Goal: Task Accomplishment & Management: Manage account settings

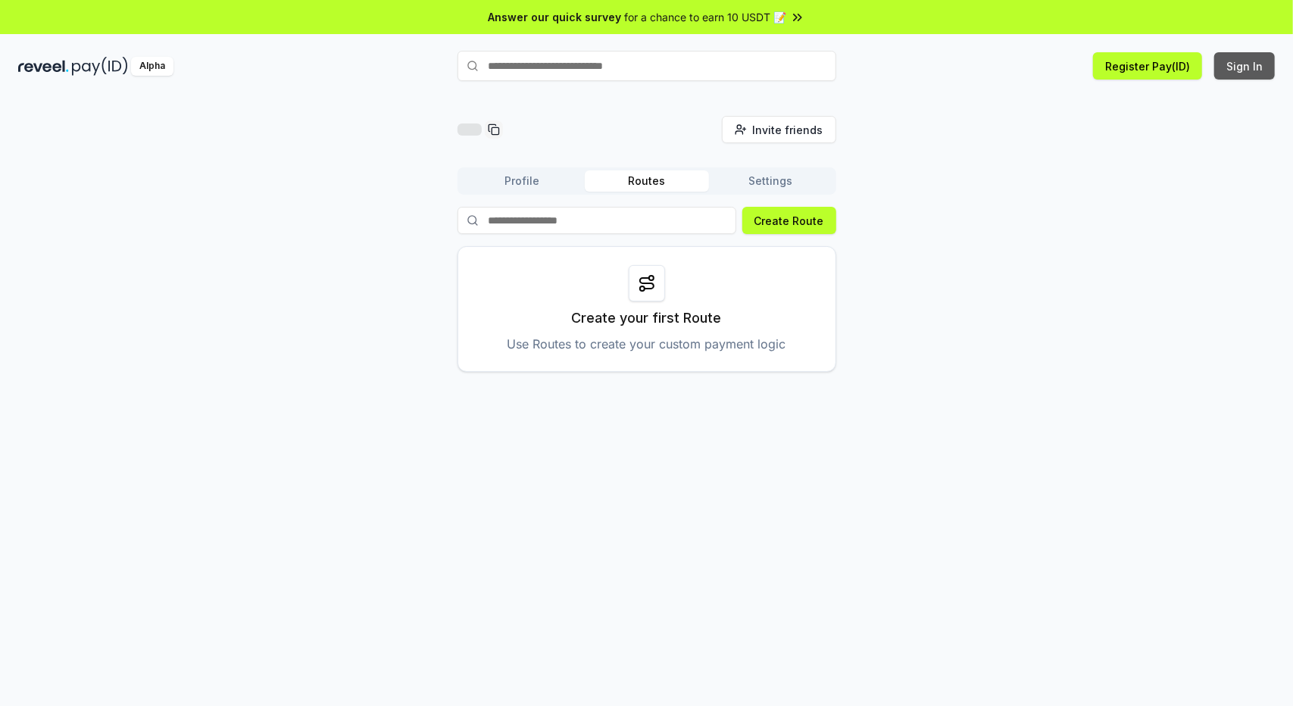
click at [1248, 60] on button "Sign In" at bounding box center [1244, 65] width 61 height 27
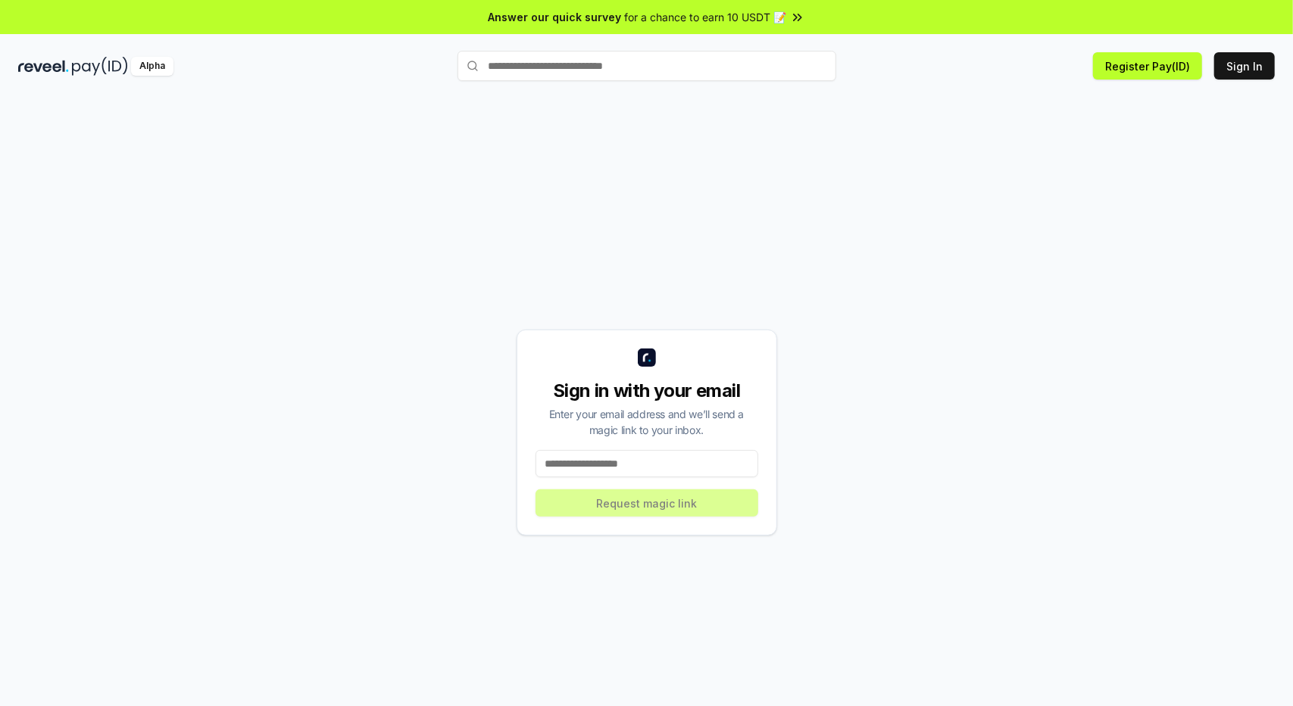
click at [612, 464] on input at bounding box center [647, 463] width 223 height 27
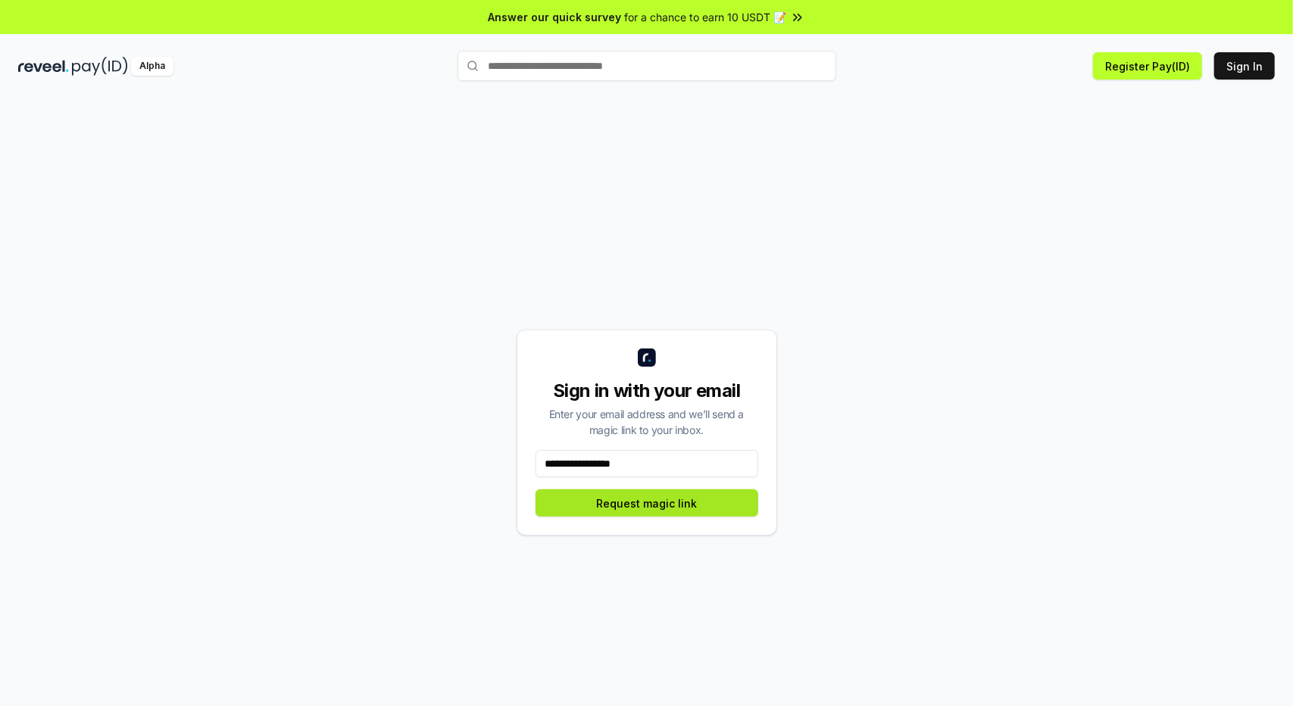
type input "**********"
click at [658, 503] on button "Request magic link" at bounding box center [647, 502] width 223 height 27
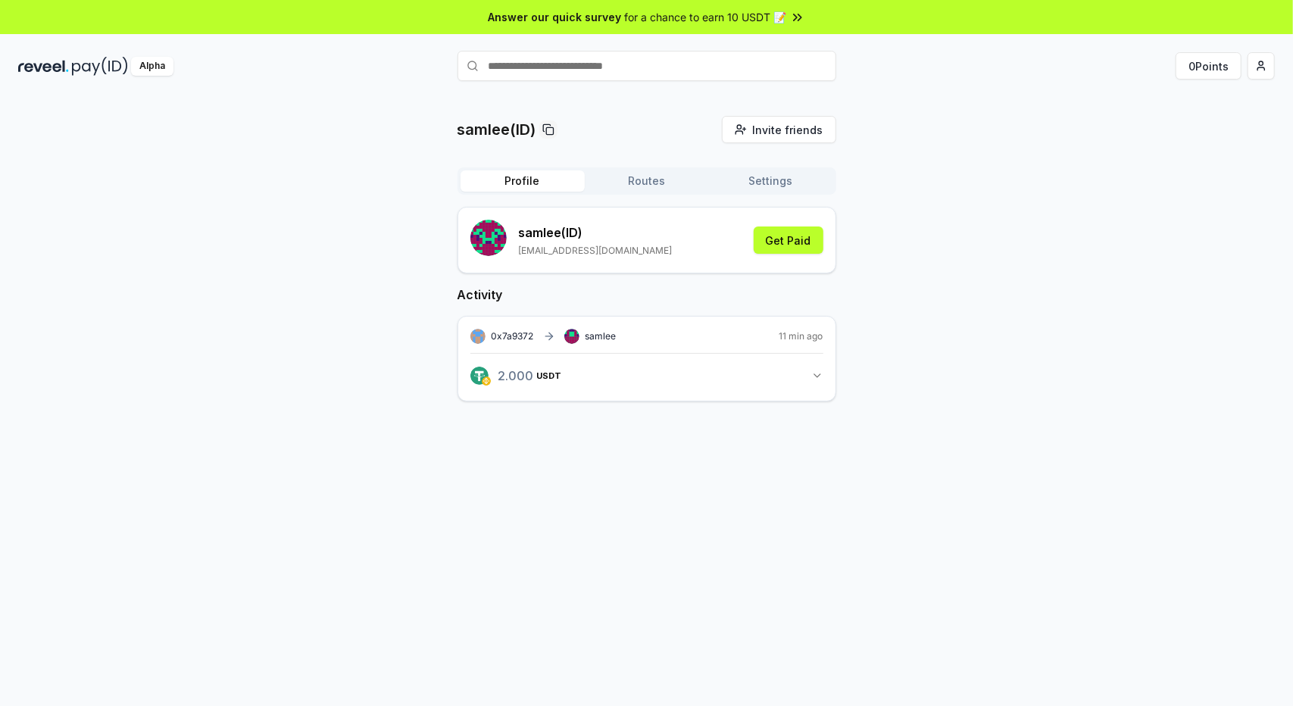
click at [818, 375] on icon "button" at bounding box center [817, 375] width 6 height 3
click at [642, 181] on button "Routes" at bounding box center [647, 180] width 124 height 21
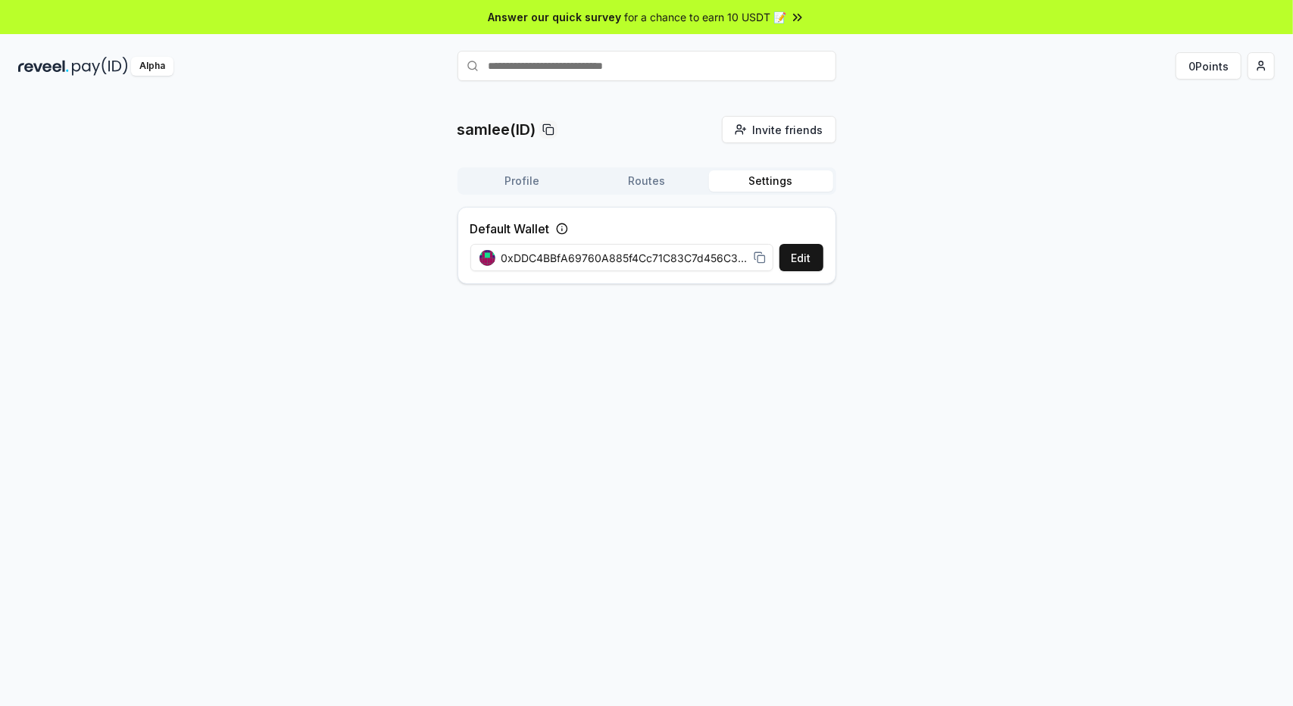
click at [768, 180] on button "Settings" at bounding box center [771, 180] width 124 height 21
click at [805, 254] on button "Edit" at bounding box center [801, 257] width 44 height 27
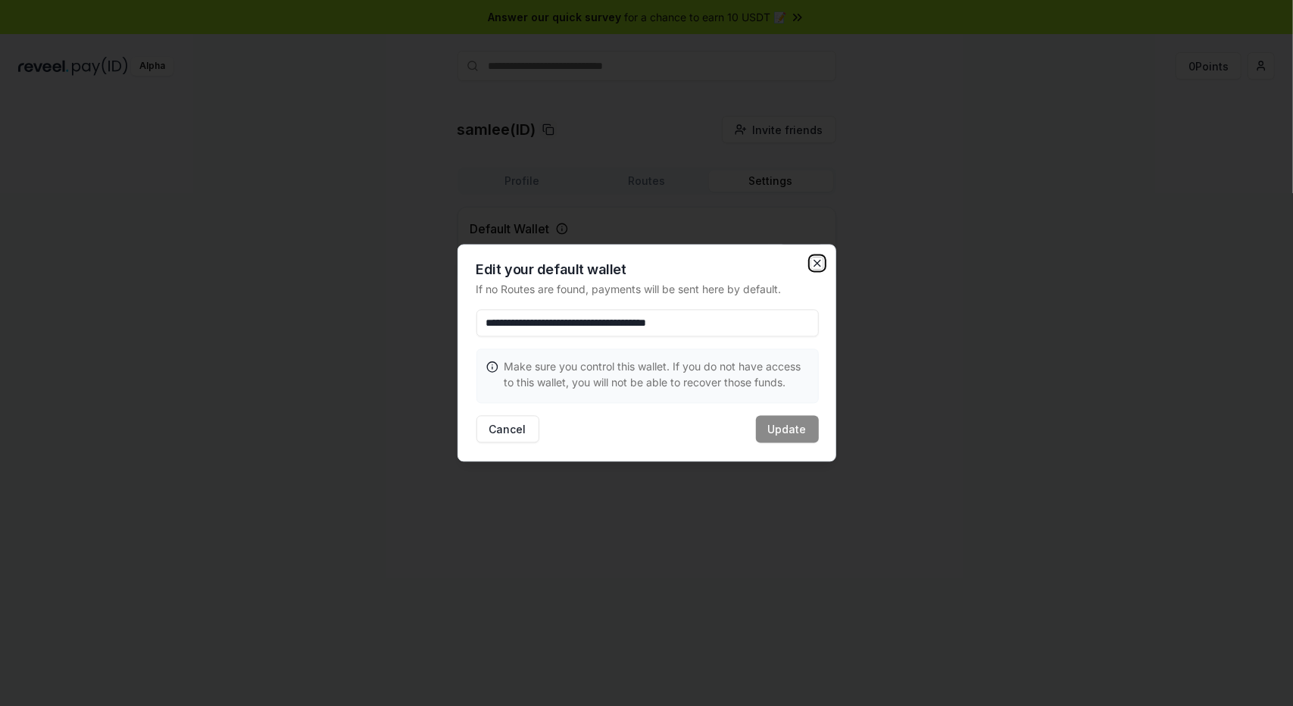
click at [812, 261] on icon "button" at bounding box center [817, 264] width 12 height 12
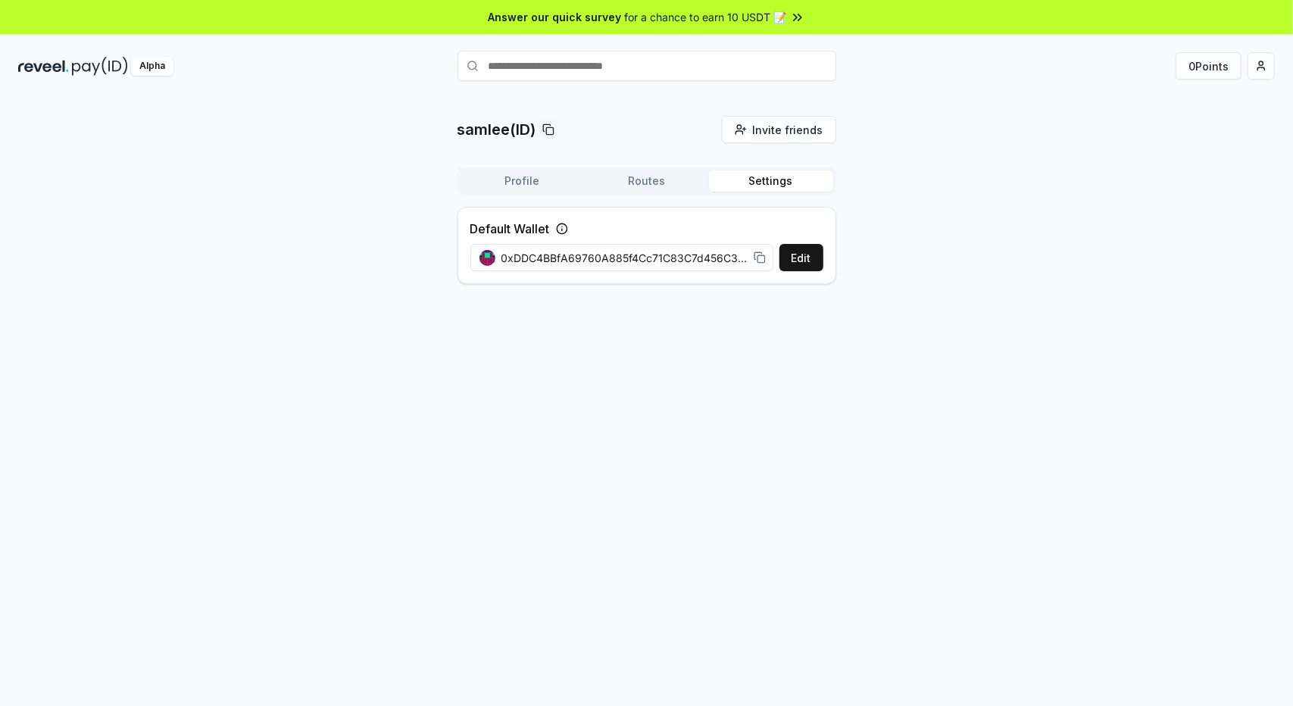
click at [523, 178] on button "Profile" at bounding box center [523, 180] width 124 height 21
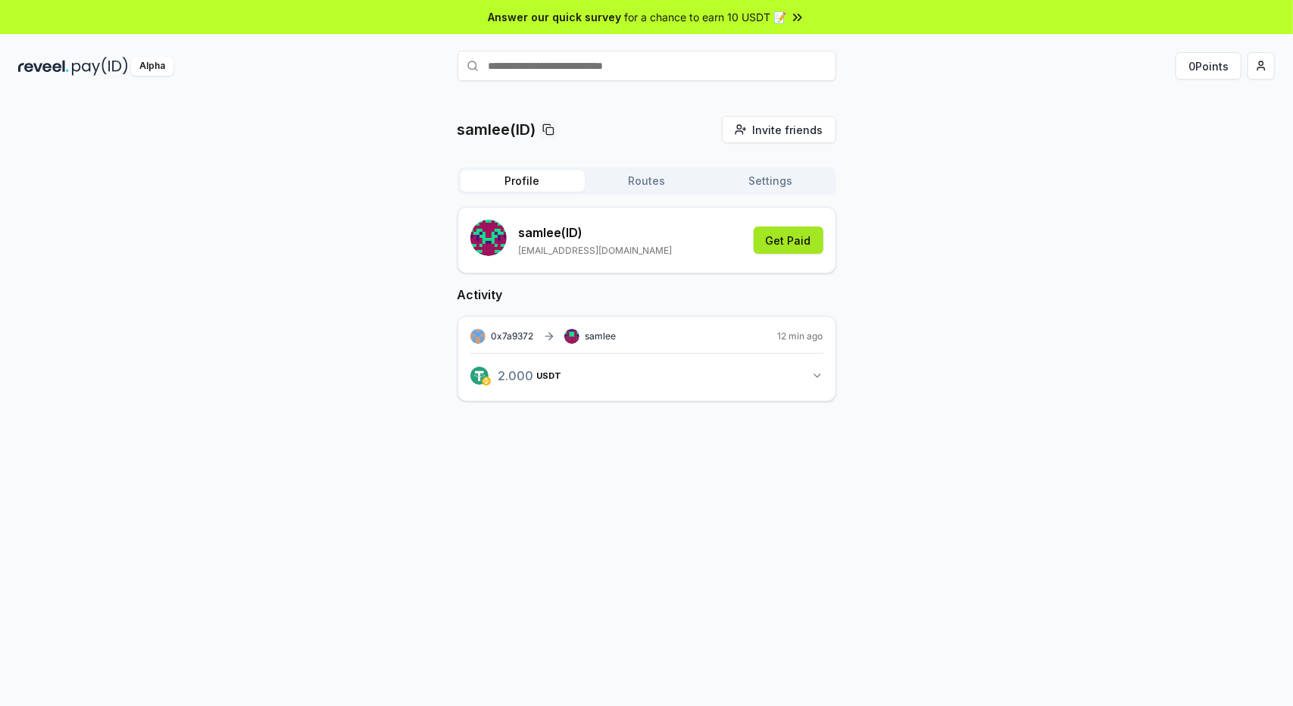
click at [803, 242] on button "Get Paid" at bounding box center [789, 239] width 70 height 27
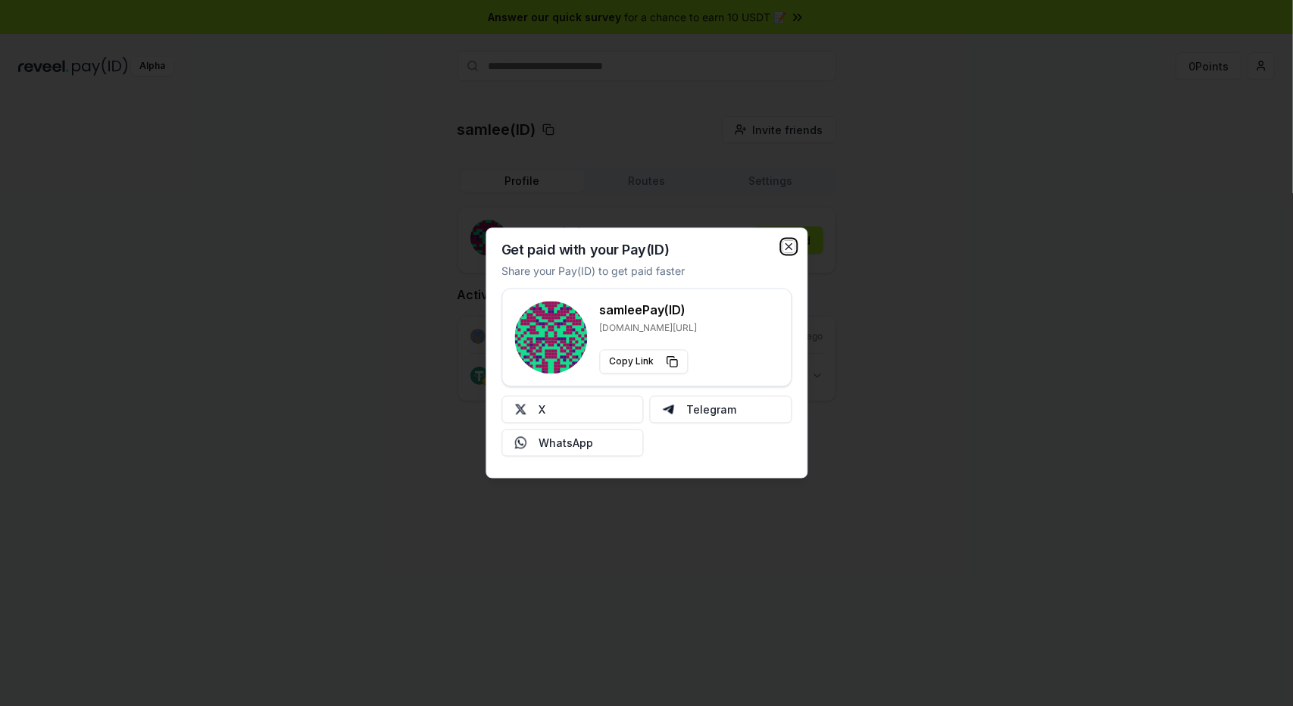
click at [789, 245] on icon "button" at bounding box center [788, 247] width 12 height 12
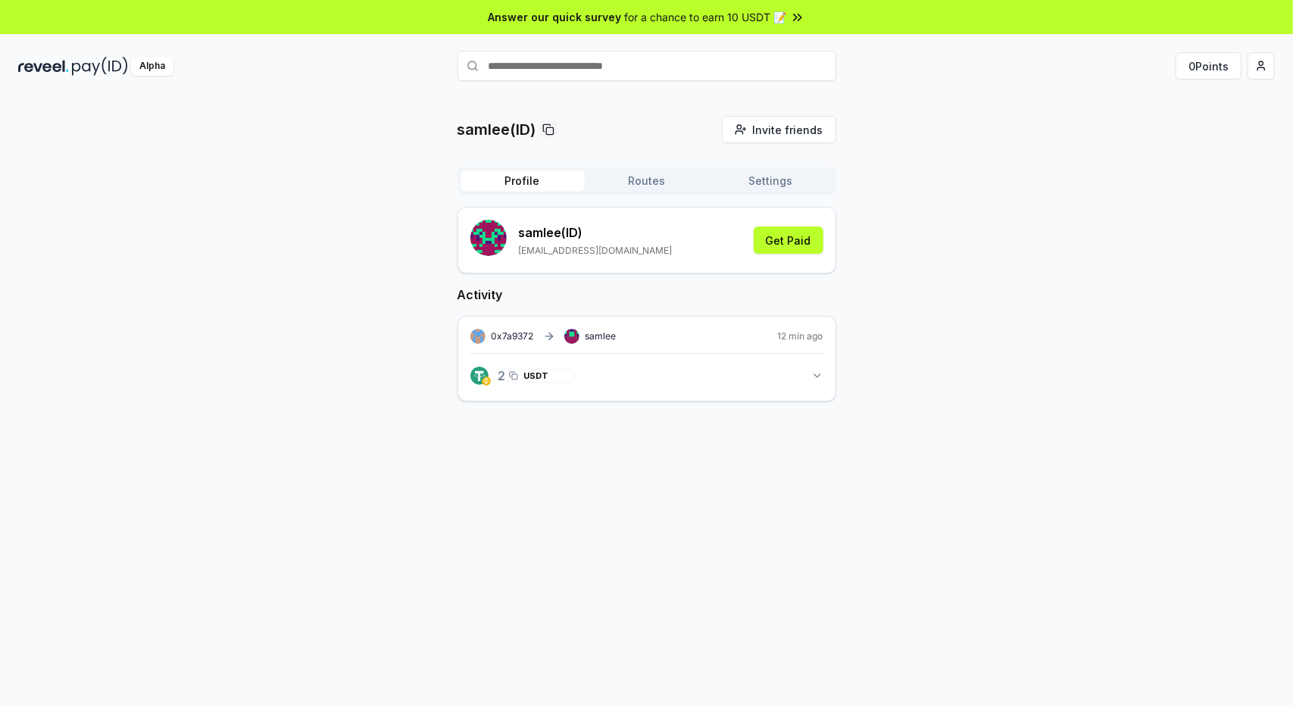
click at [524, 374] on span "USDT" at bounding box center [536, 375] width 25 height 9
click at [476, 373] on img "button" at bounding box center [479, 376] width 18 height 18
click at [529, 435] on div "2.000 USDT View transaction" at bounding box center [526, 433] width 67 height 28
click at [640, 433] on div "samlee View transaction" at bounding box center [659, 433] width 67 height 24
click at [512, 440] on link "View transaction" at bounding box center [523, 442] width 60 height 9
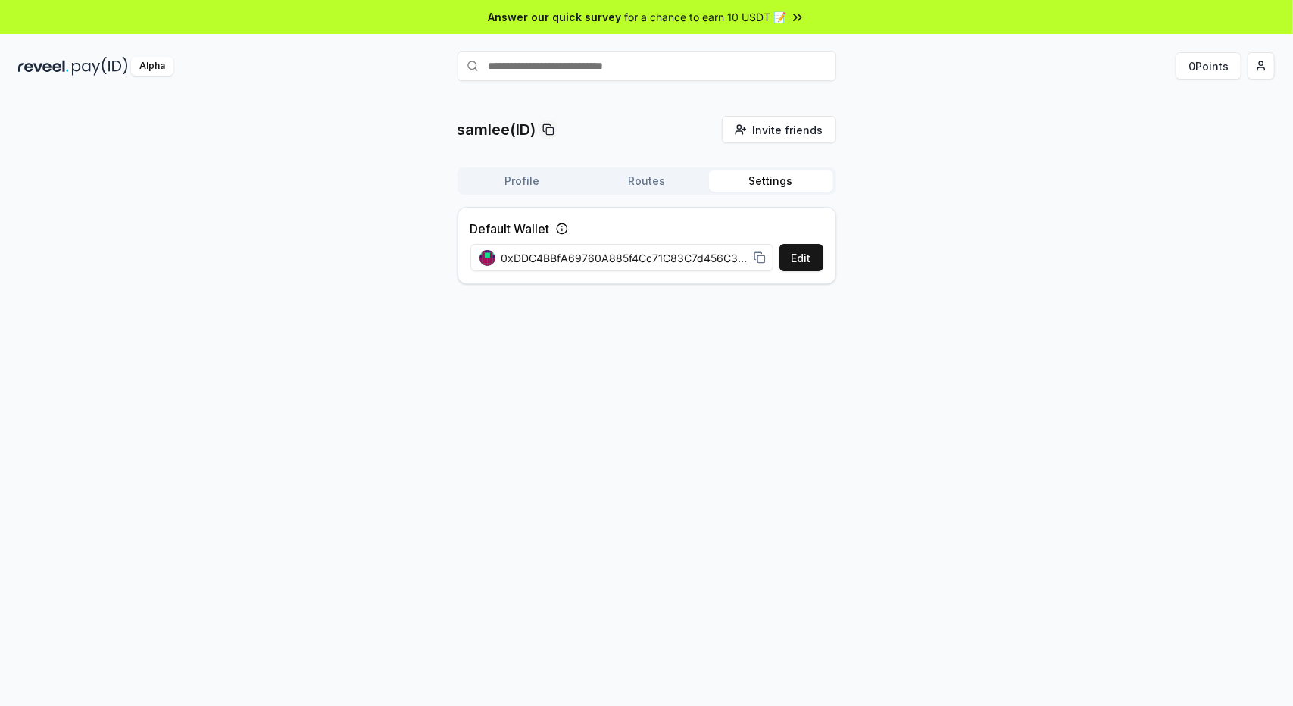
click at [769, 172] on button "Settings" at bounding box center [771, 180] width 124 height 21
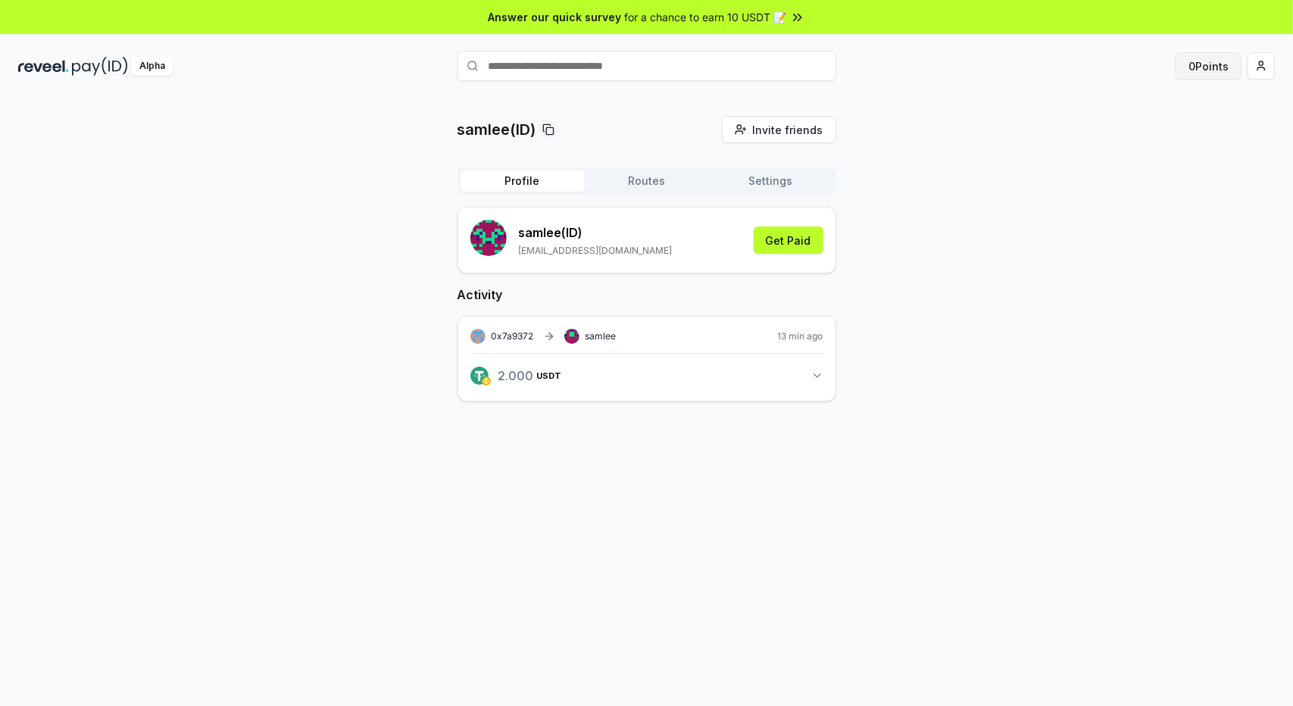
click at [1217, 67] on button "0 Points" at bounding box center [1209, 65] width 66 height 27
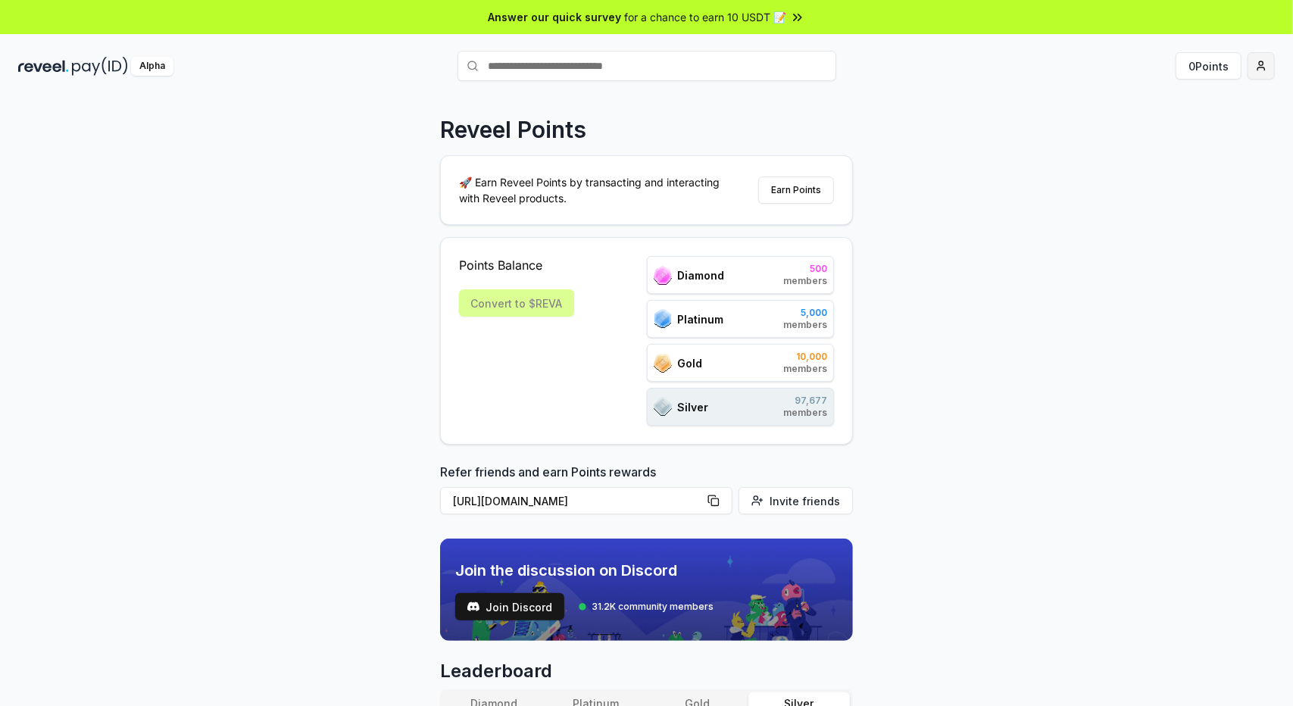
click at [1264, 59] on html "Answer our quick survey for a chance to earn 10 USDT 📝 Alpha 0 Points Reveel Po…" at bounding box center [646, 353] width 1293 height 706
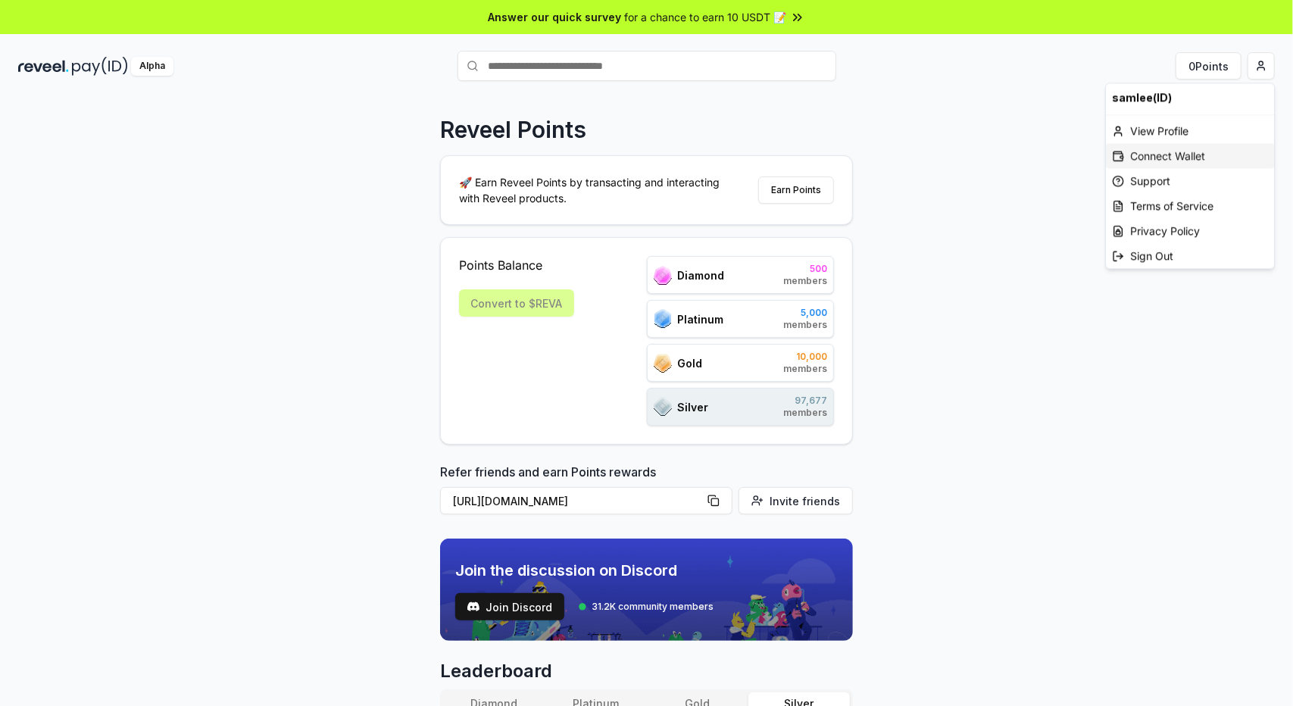
click at [1191, 151] on div "Connect Wallet" at bounding box center [1190, 155] width 168 height 25
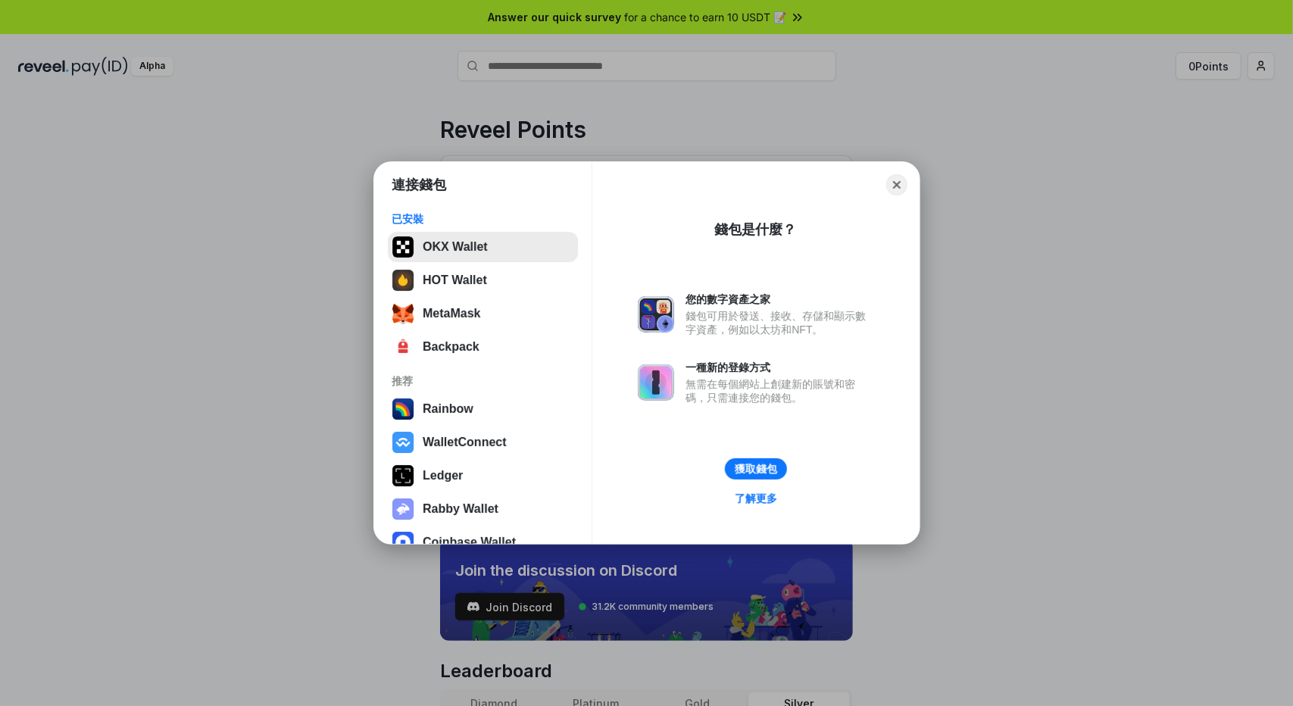
click at [464, 242] on button "OKX Wallet" at bounding box center [483, 247] width 190 height 30
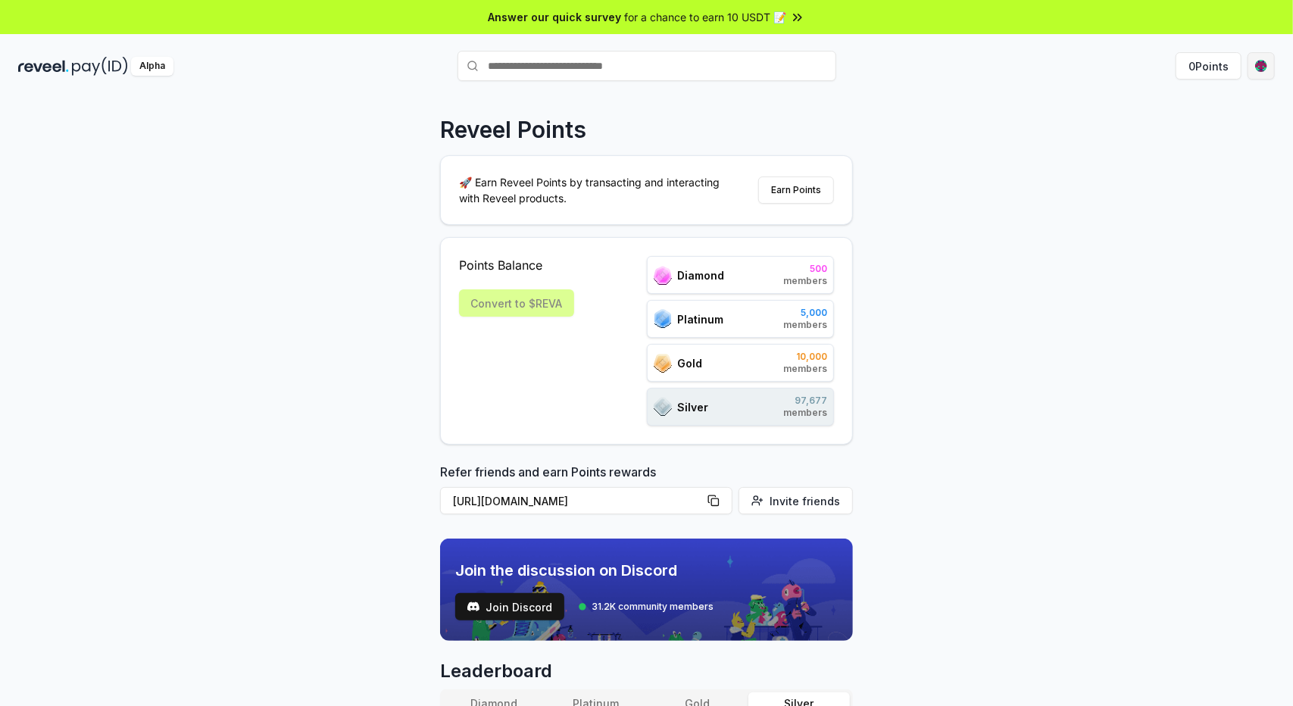
click at [1262, 62] on html "Answer our quick survey for a chance to earn 10 USDT 📝 Alpha 0 Points Reveel Po…" at bounding box center [646, 353] width 1293 height 706
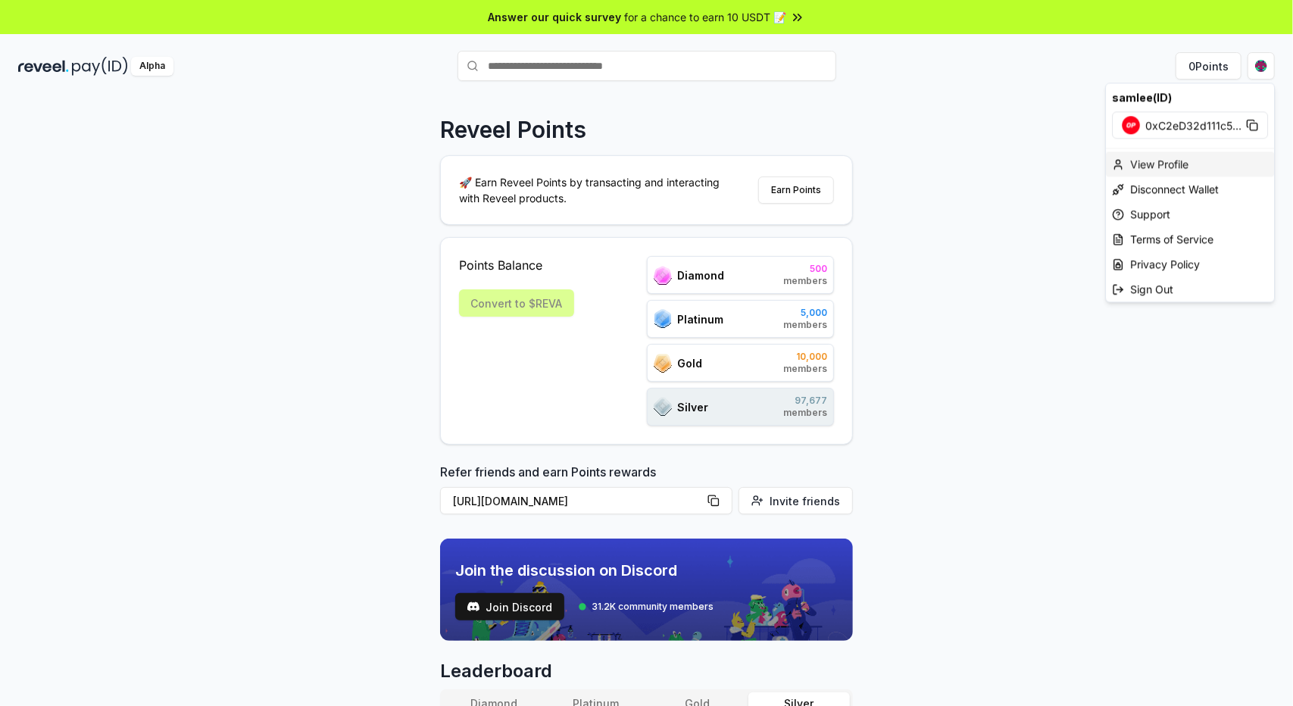
click at [1154, 161] on div "View Profile" at bounding box center [1190, 163] width 168 height 25
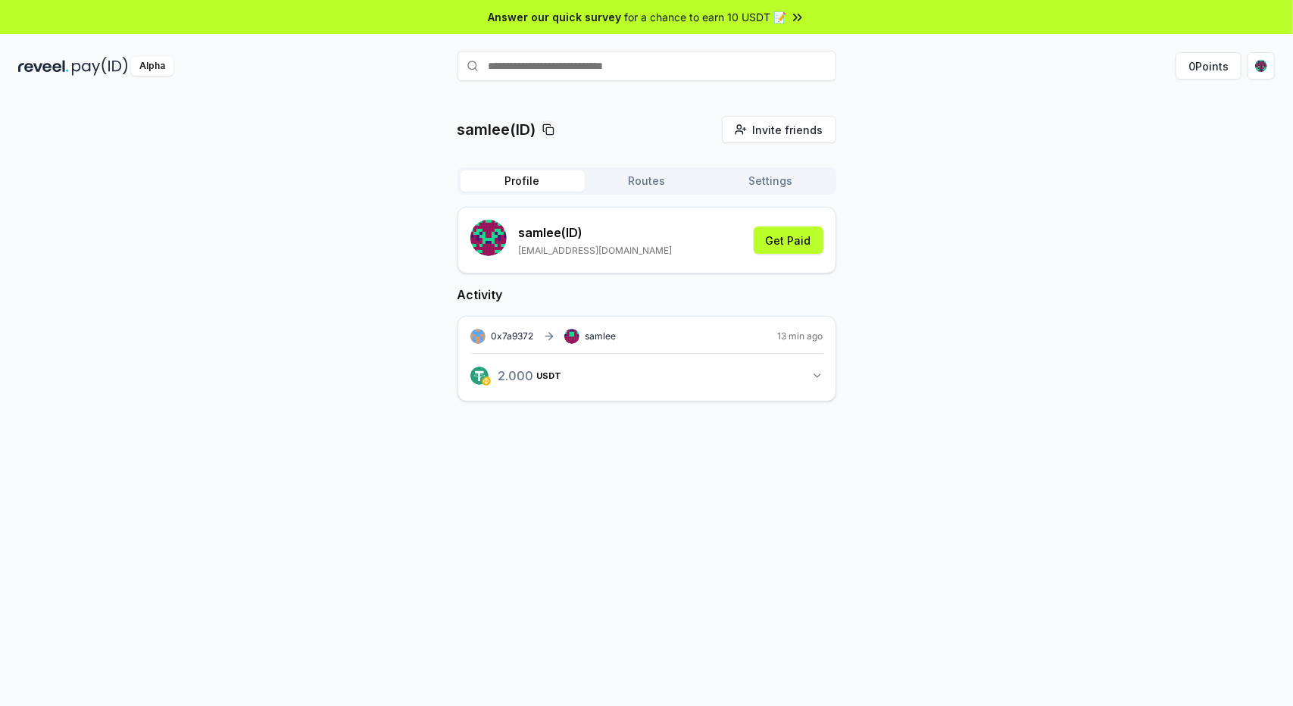
click at [814, 370] on icon "button" at bounding box center [817, 376] width 12 height 12
click at [646, 431] on div "samlee View transaction" at bounding box center [659, 433] width 67 height 24
drag, startPoint x: 640, startPoint y: 177, endPoint x: 661, endPoint y: 182, distance: 21.7
click at [640, 177] on button "Routes" at bounding box center [647, 180] width 124 height 21
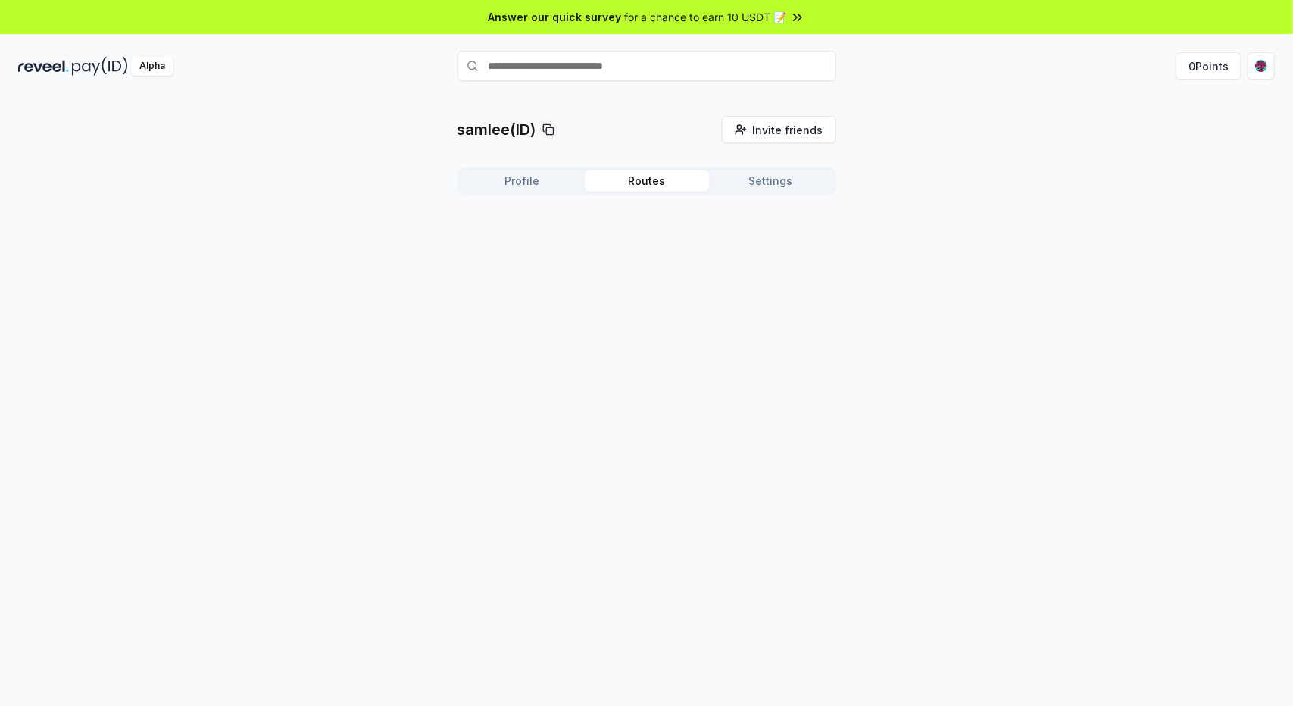
click at [767, 178] on button "Settings" at bounding box center [771, 180] width 124 height 21
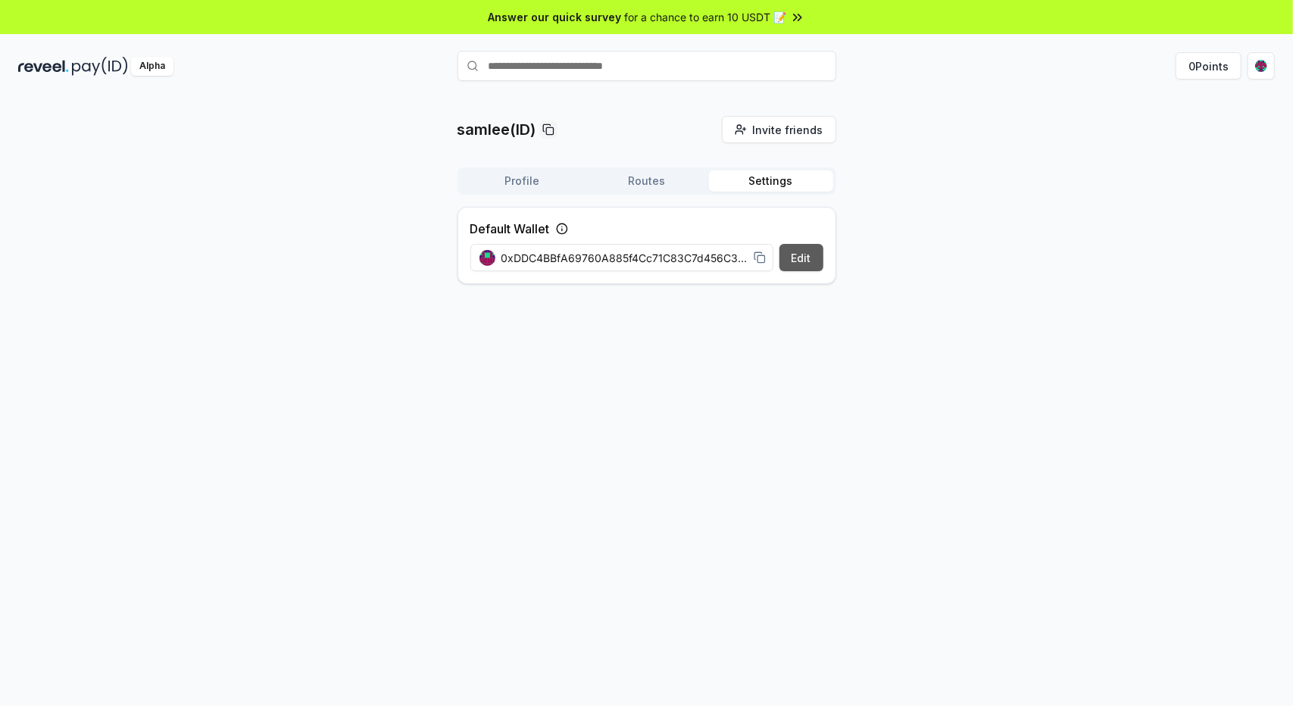
click at [802, 257] on button "Edit" at bounding box center [801, 257] width 44 height 27
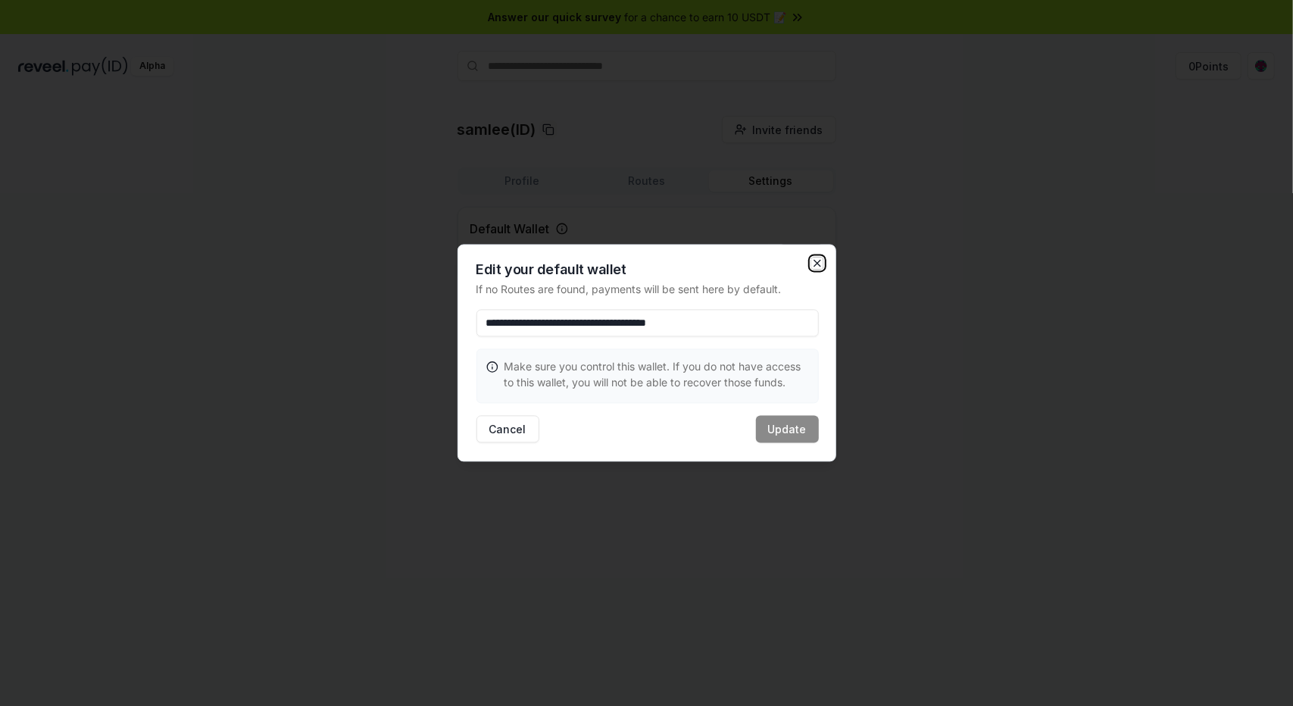
click at [820, 262] on icon "button" at bounding box center [817, 264] width 12 height 12
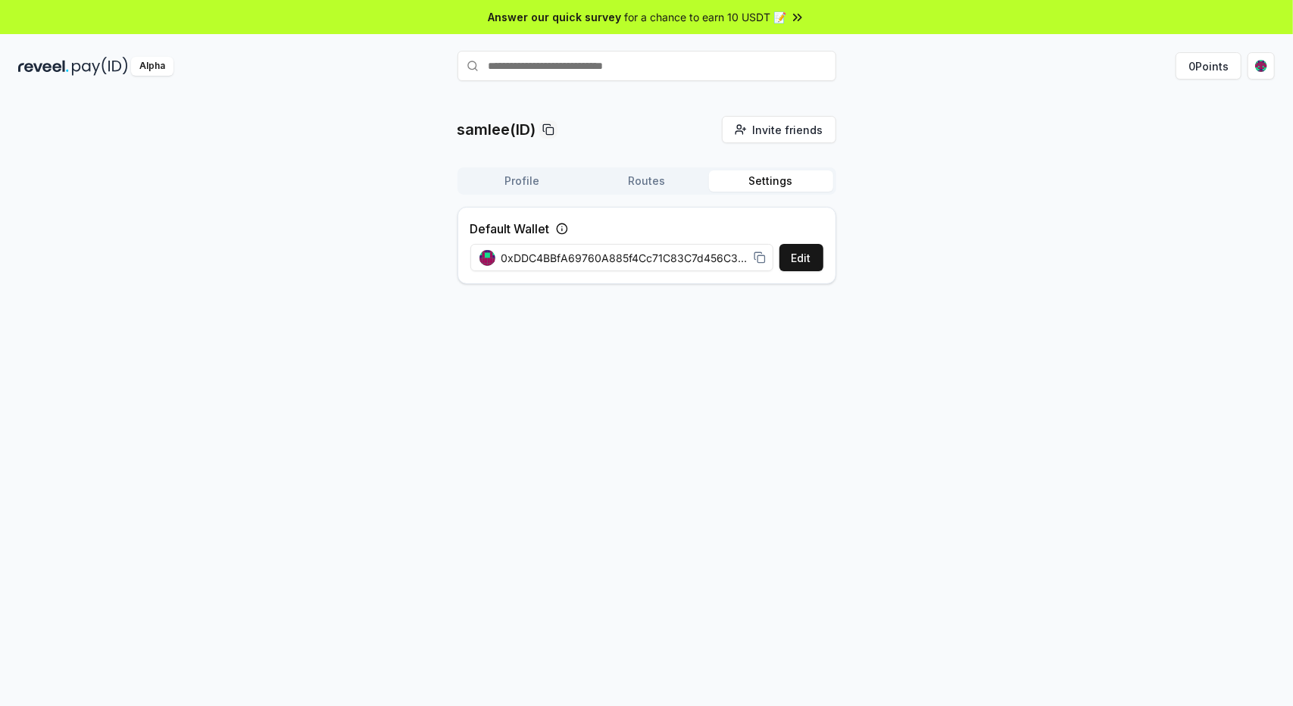
click at [479, 127] on p "samlee(ID)" at bounding box center [497, 129] width 79 height 21
click at [1220, 64] on button "0 Points" at bounding box center [1209, 65] width 66 height 27
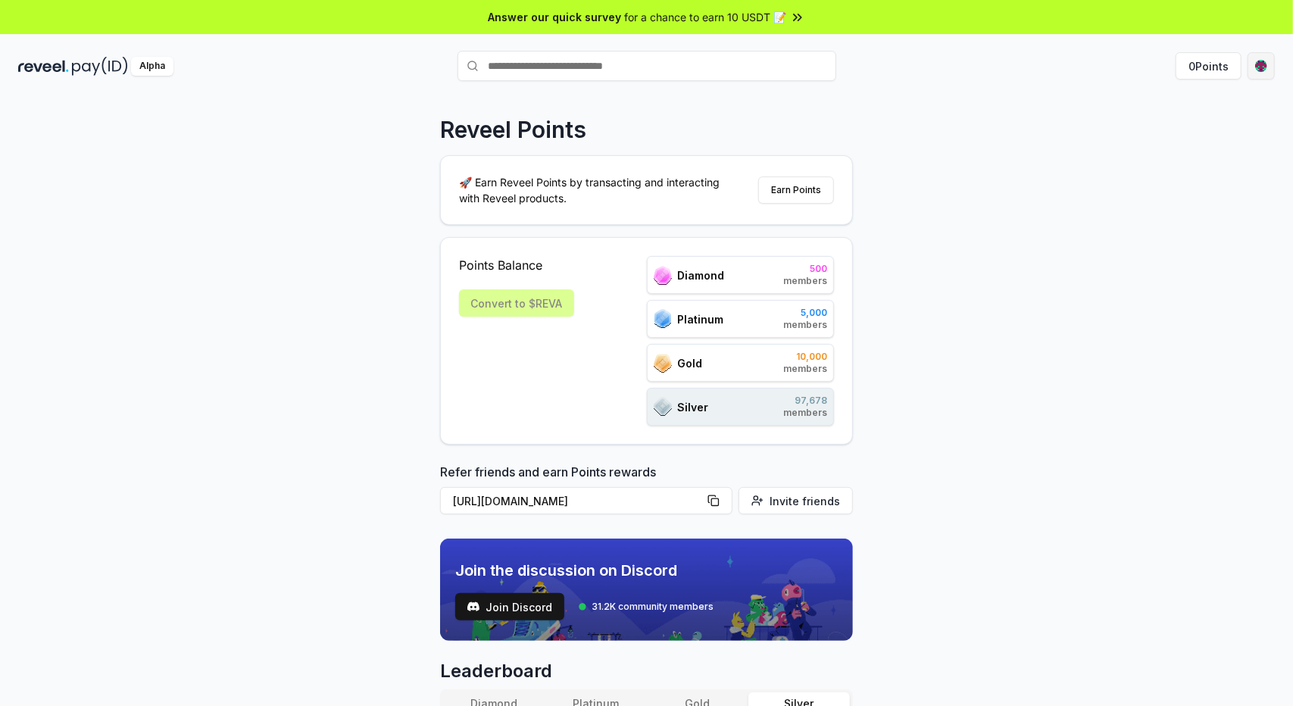
click at [1263, 64] on html "Answer our quick survey for a chance to earn 10 USDT 📝 Alpha 0 Points Reveel Po…" at bounding box center [646, 353] width 1293 height 706
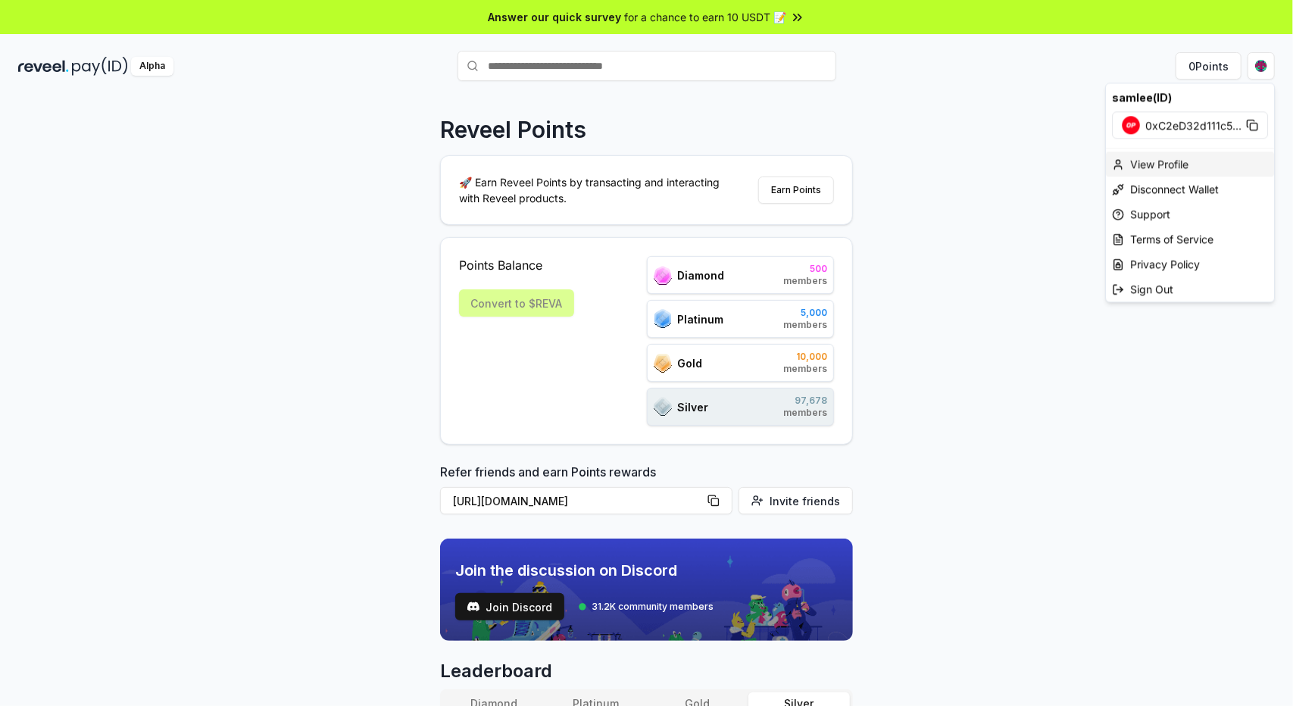
click at [1163, 164] on div "View Profile" at bounding box center [1190, 163] width 168 height 25
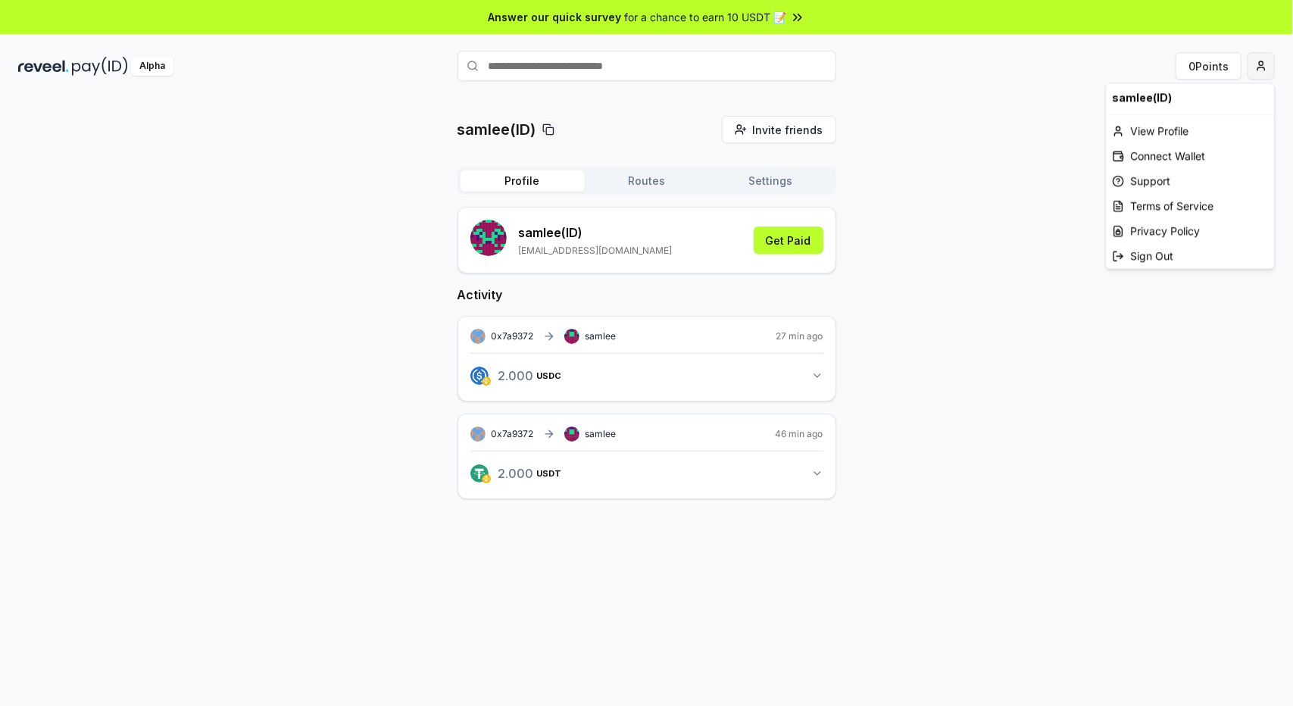
click at [1257, 60] on html "Answer our quick survey for a chance to earn 10 USDT 📝 Alpha 0 Points samlee(ID…" at bounding box center [646, 353] width 1293 height 706
click at [1046, 279] on html "Answer our quick survey for a chance to earn 10 USDT 📝 Alpha 0 Points samlee(ID…" at bounding box center [646, 353] width 1293 height 706
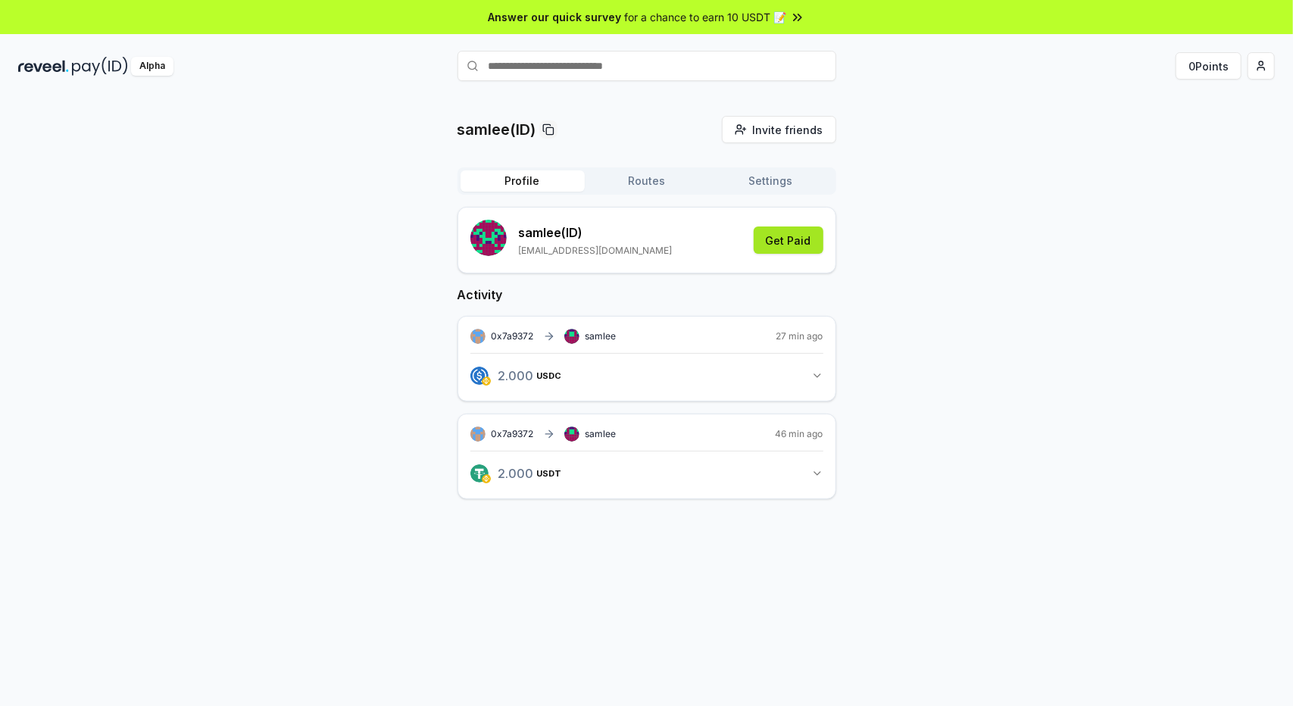
click at [795, 238] on button "Get Paid" at bounding box center [789, 239] width 70 height 27
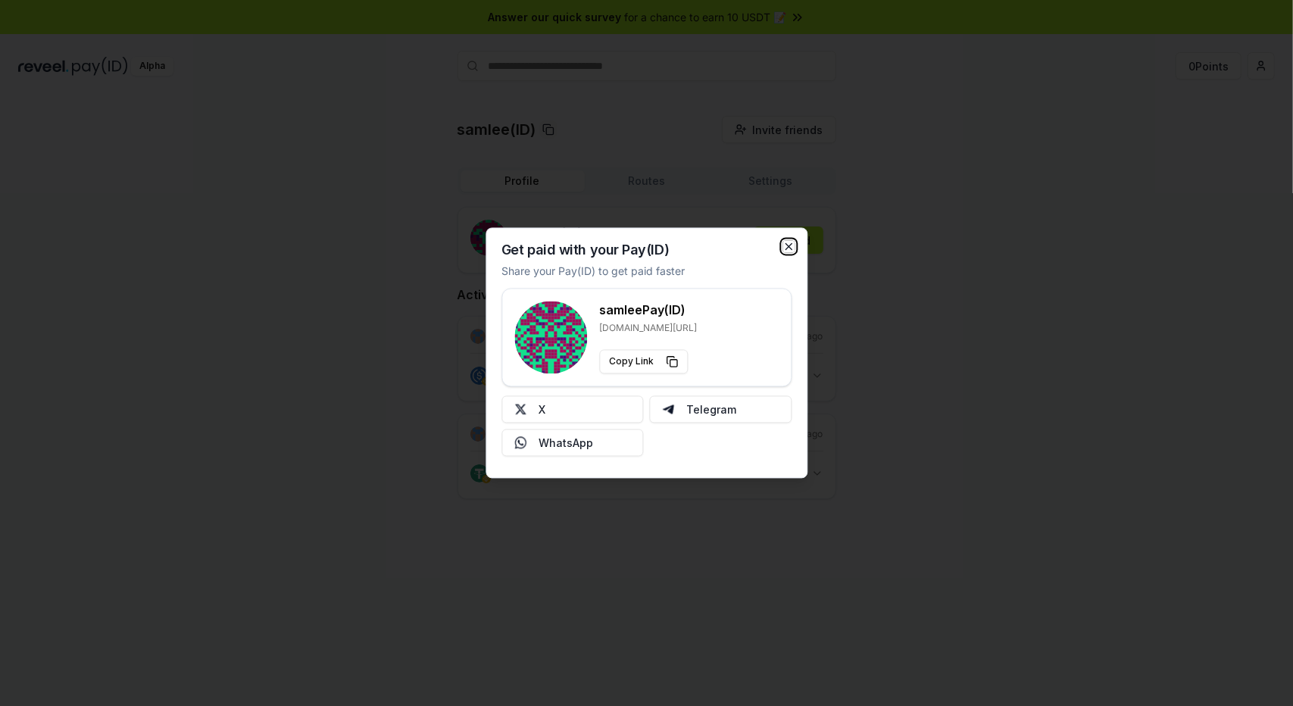
click at [786, 241] on icon "button" at bounding box center [788, 247] width 12 height 12
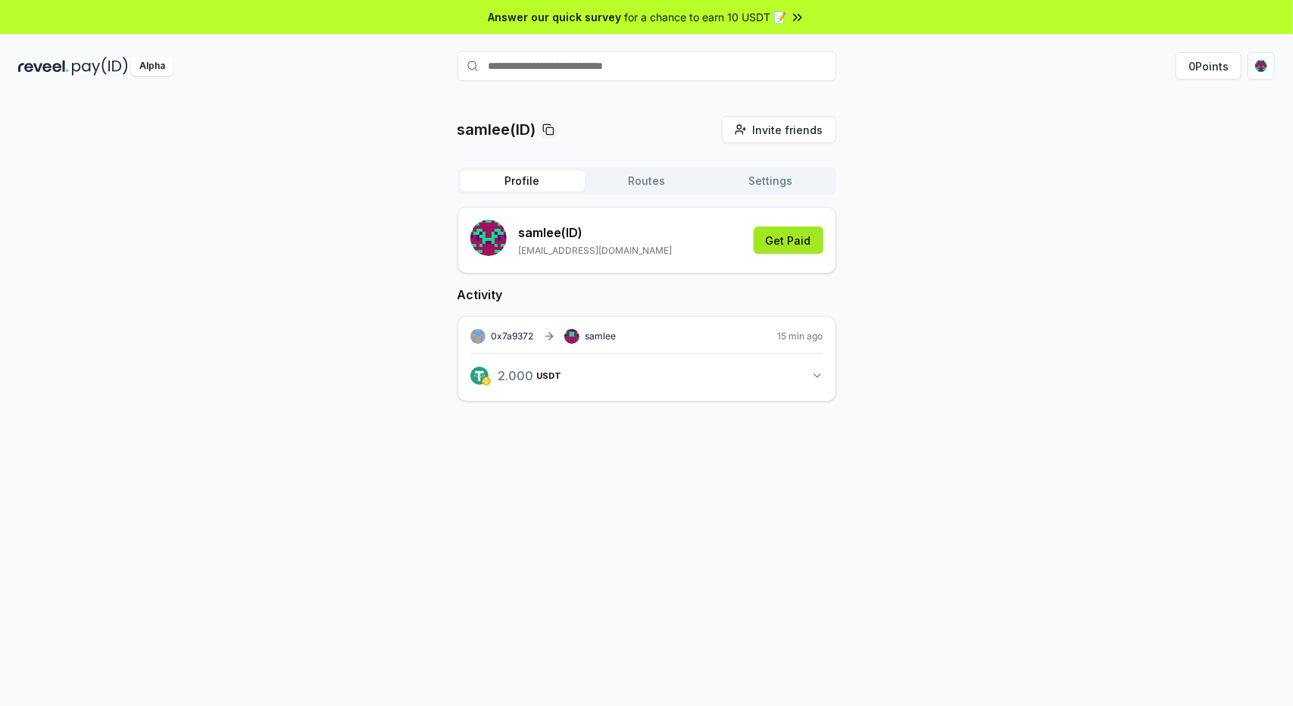
click at [800, 242] on button "Get Paid" at bounding box center [789, 239] width 70 height 27
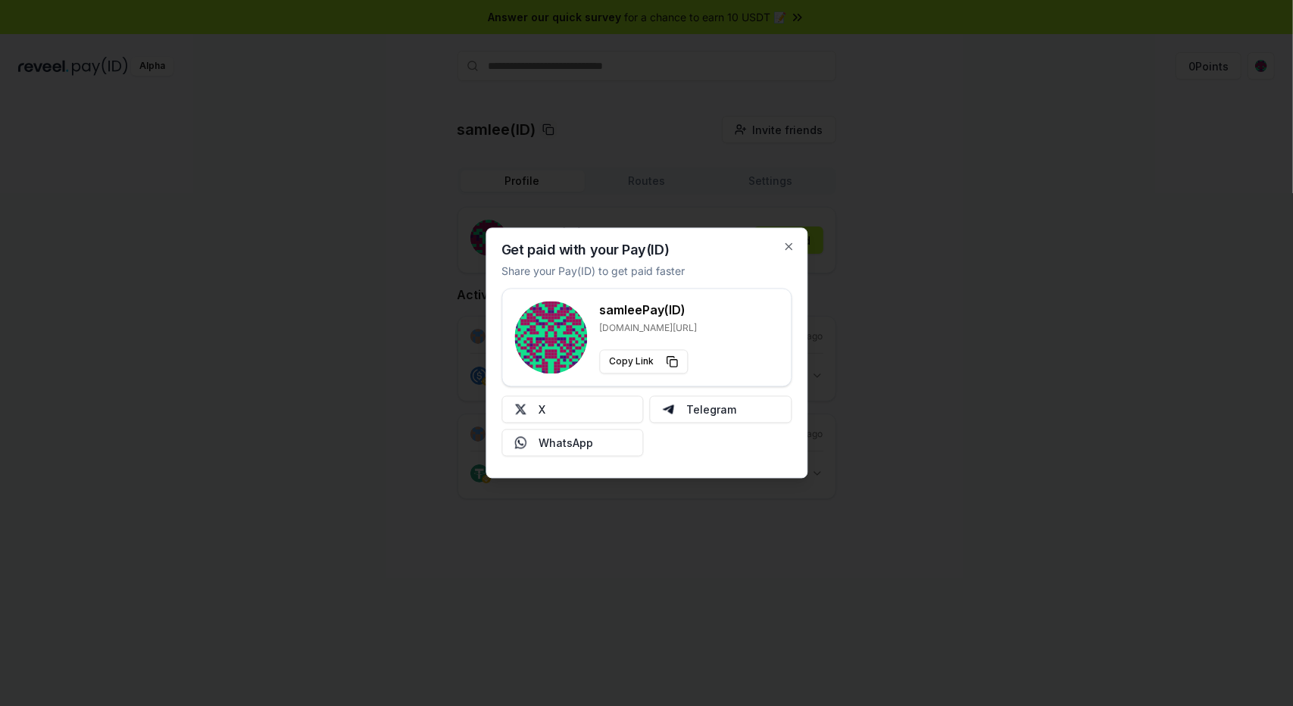
click at [789, 240] on div "Get paid with your Pay(ID) Share your Pay(ID) to get paid faster samlee Pay(ID)…" at bounding box center [647, 353] width 322 height 251
click at [789, 249] on icon "button" at bounding box center [788, 247] width 12 height 12
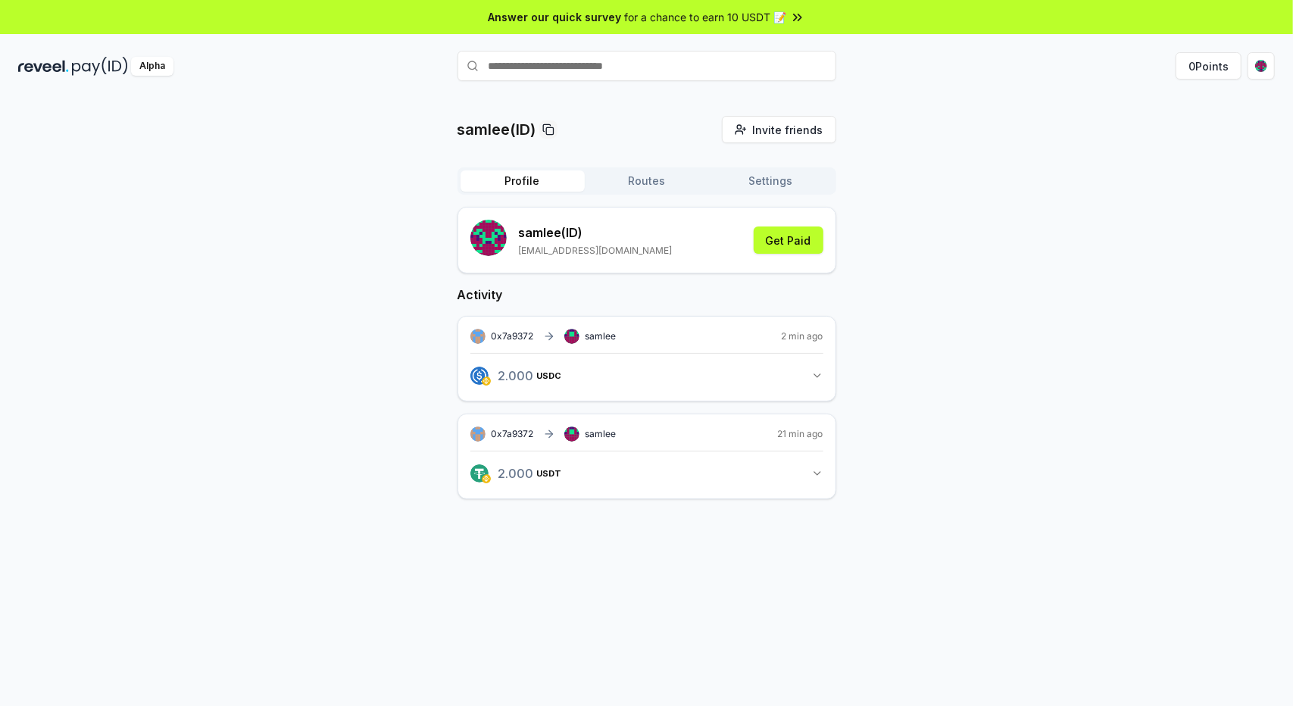
click at [648, 373] on button "2.000 USDC 2 USDC" at bounding box center [646, 376] width 353 height 26
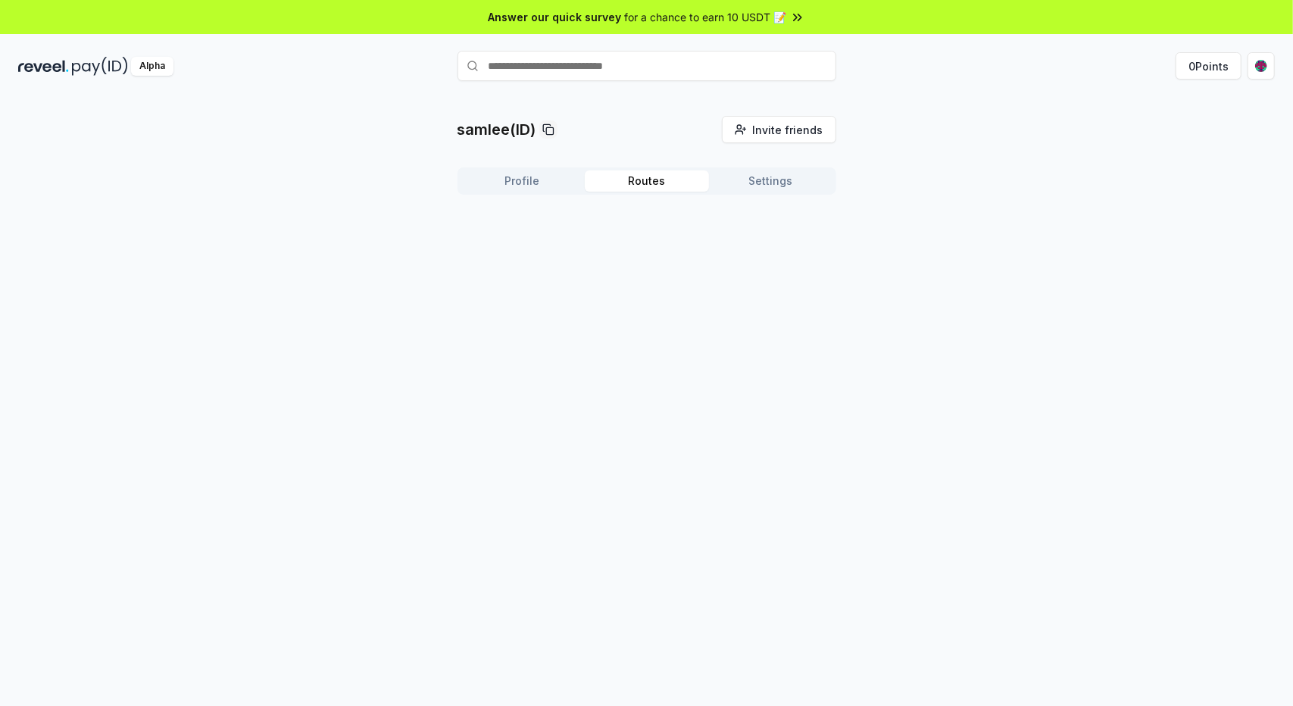
click at [632, 183] on button "Routes" at bounding box center [647, 180] width 124 height 21
click at [598, 64] on input "text" at bounding box center [647, 66] width 379 height 30
click at [743, 16] on span "for a chance to earn 10 USDT 📝" at bounding box center [706, 17] width 162 height 16
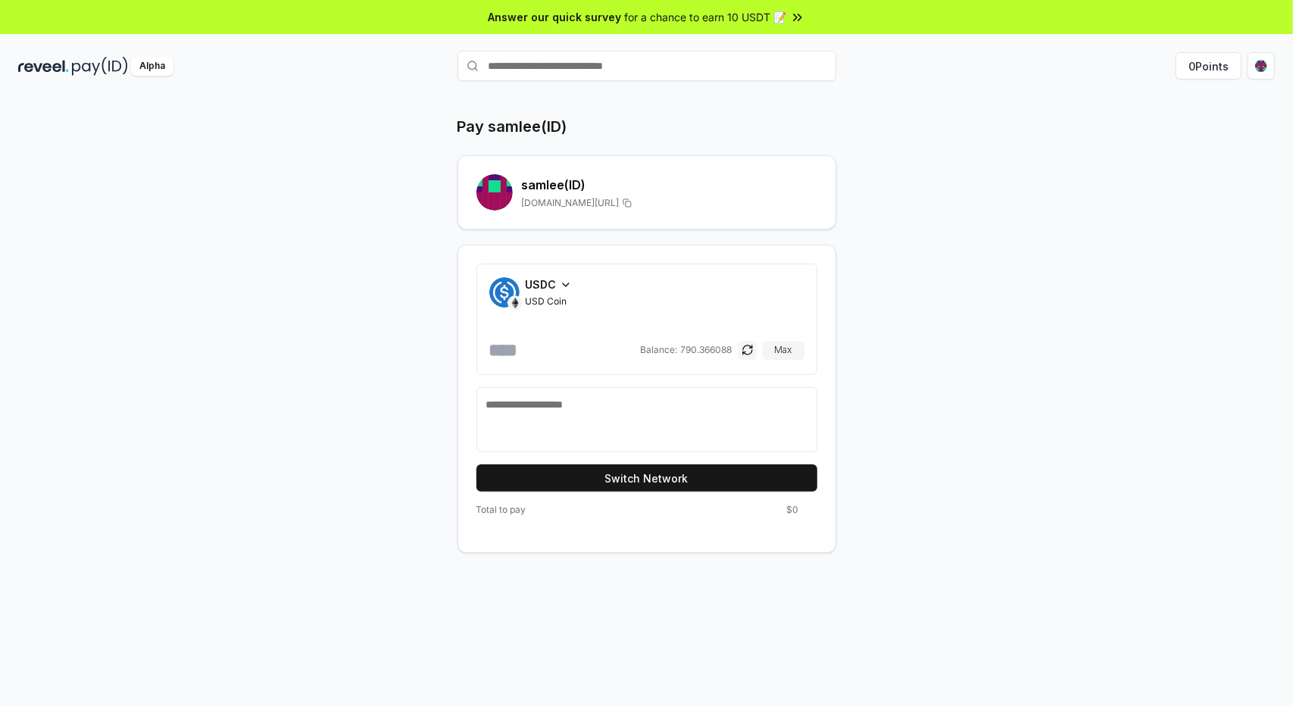
click at [564, 281] on icon at bounding box center [566, 285] width 12 height 12
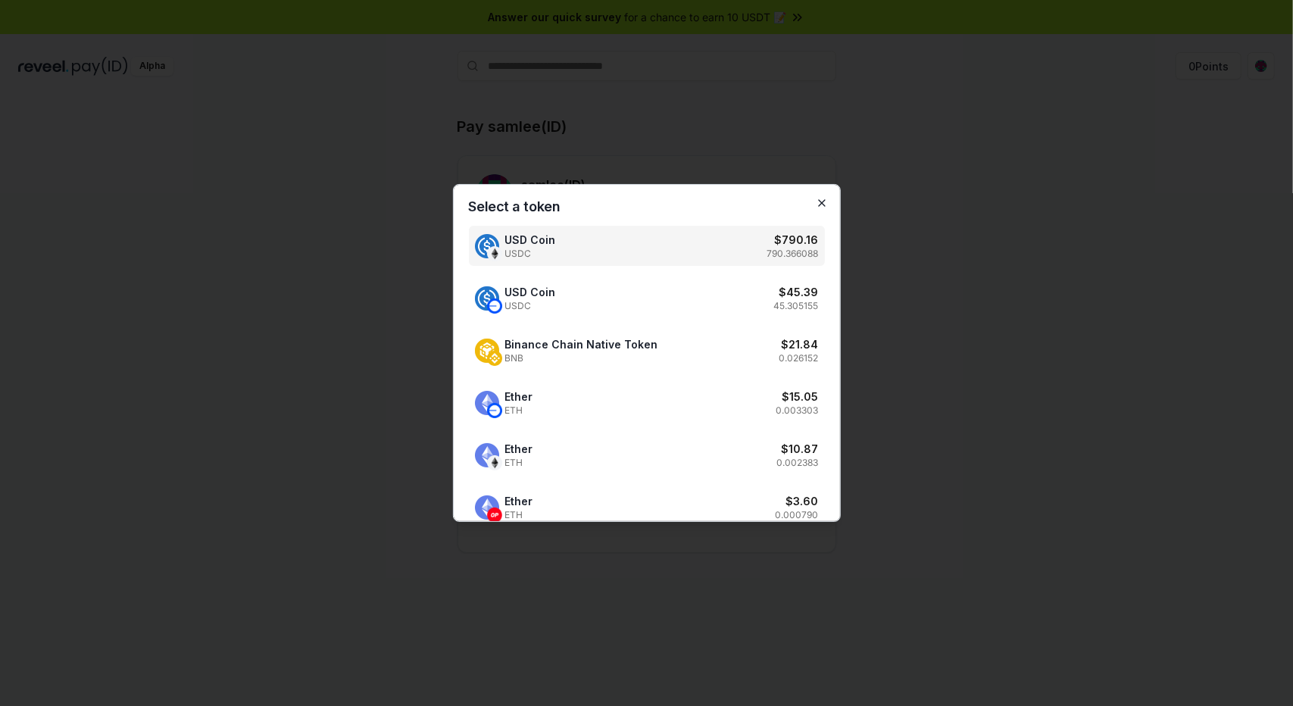
click at [816, 205] on icon "button" at bounding box center [822, 203] width 12 height 12
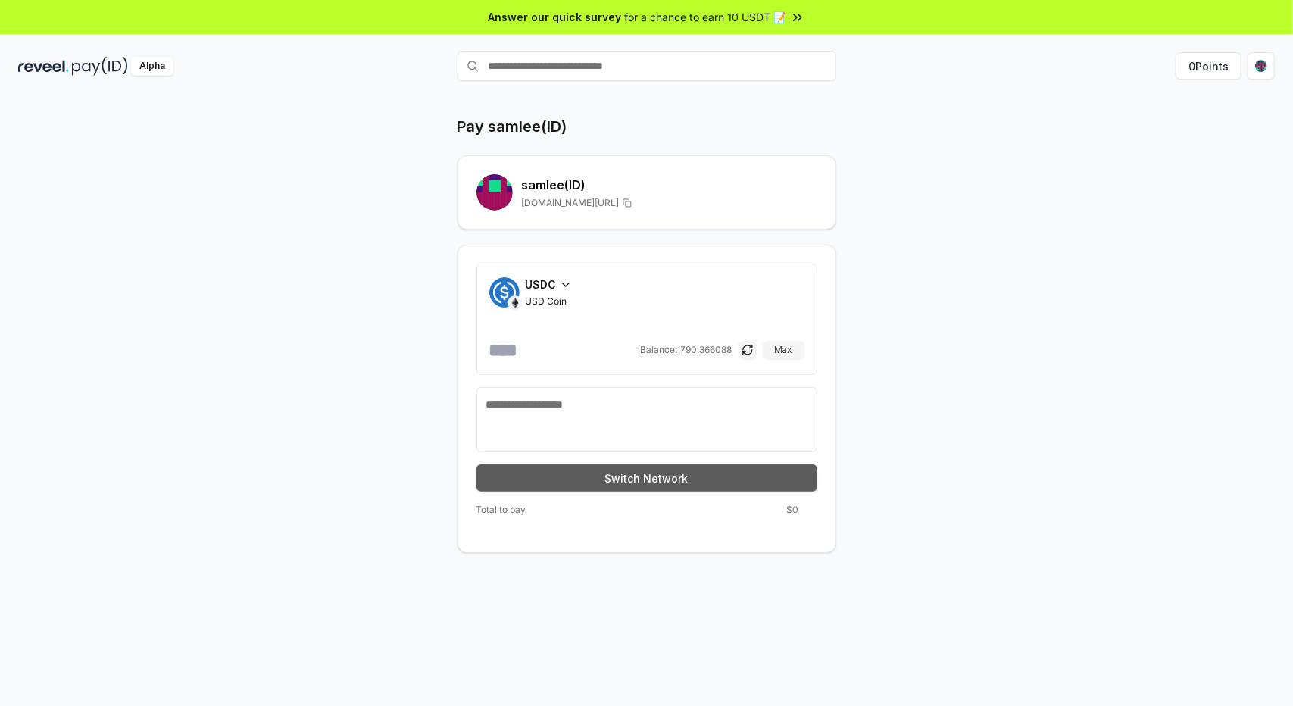
click at [699, 473] on button "Switch Network" at bounding box center [646, 477] width 341 height 27
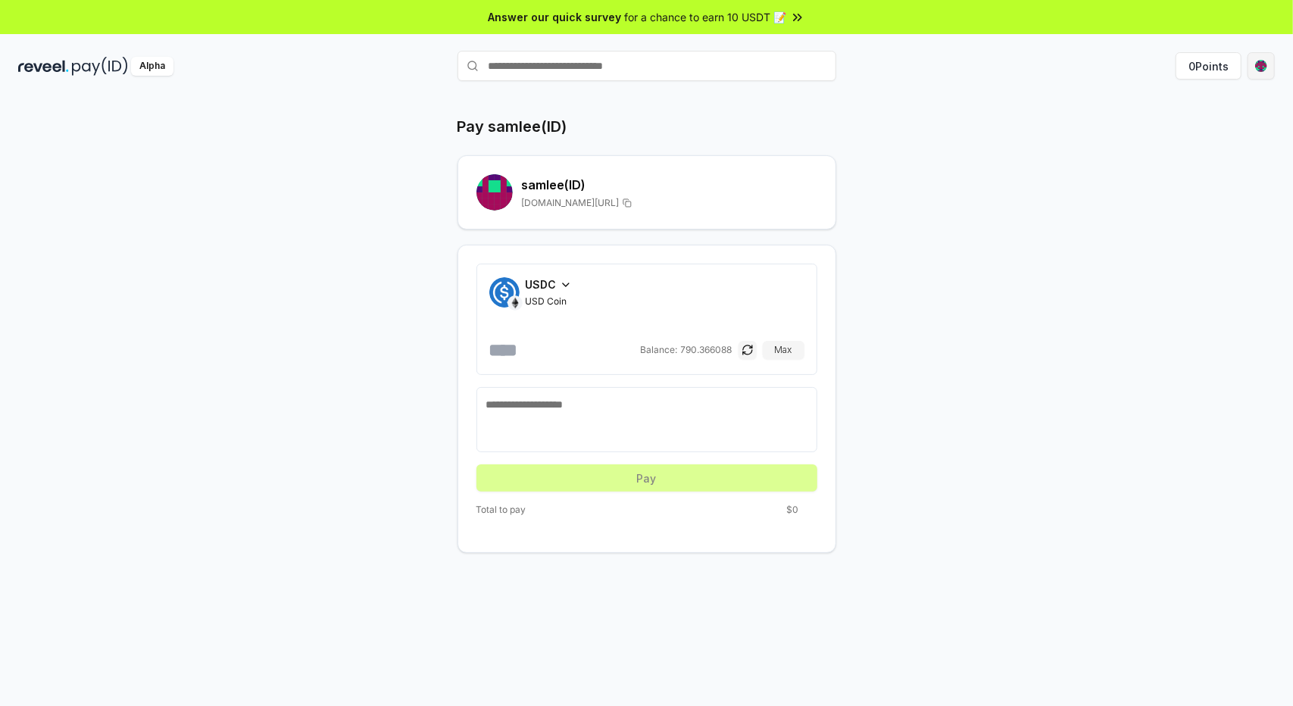
click at [1262, 61] on html "Answer our quick survey for a chance to earn 10 USDT 📝 Alpha 0 Points Pay samle…" at bounding box center [646, 353] width 1293 height 706
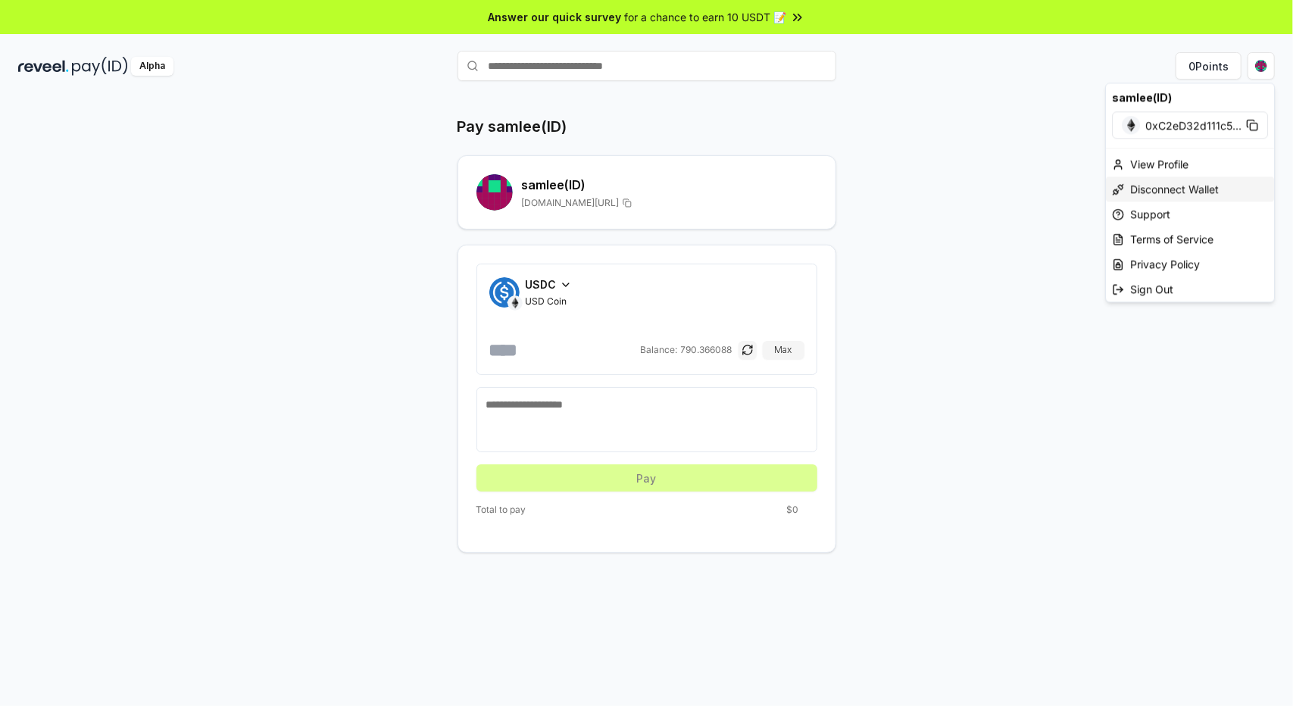
click at [1167, 189] on div "Disconnect Wallet" at bounding box center [1190, 188] width 168 height 25
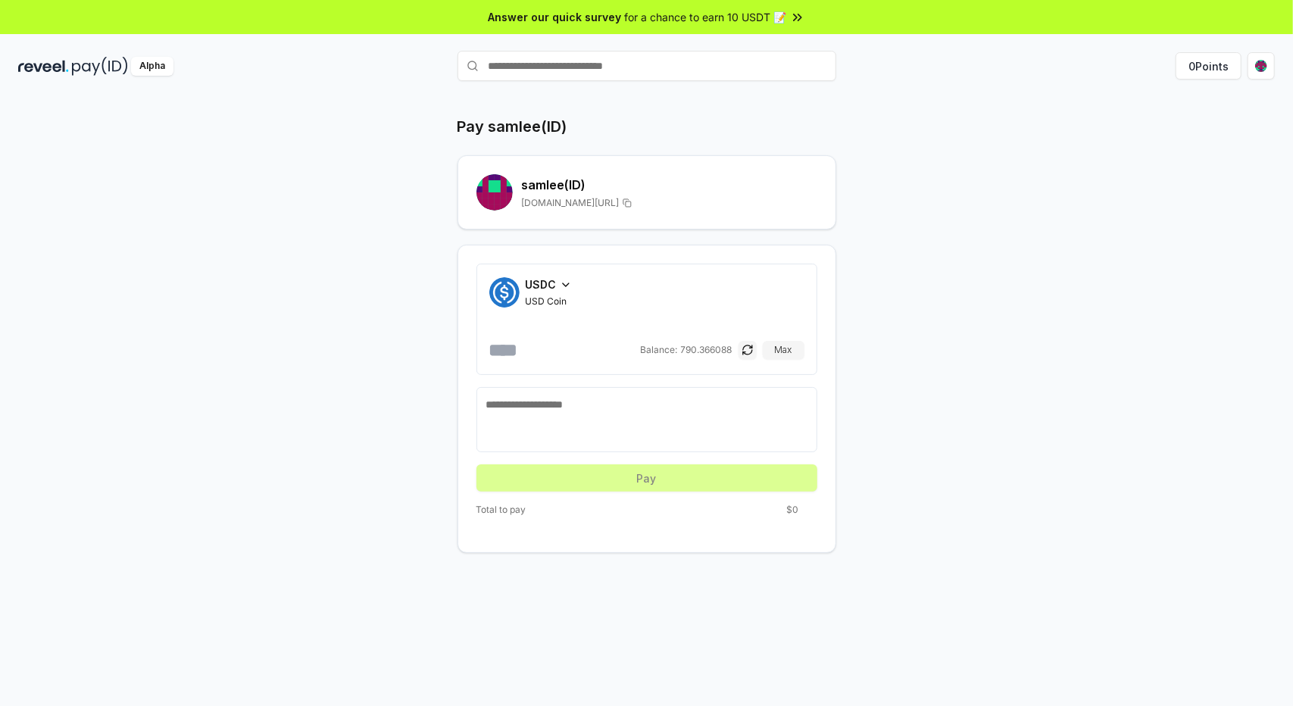
click at [562, 280] on icon at bounding box center [566, 285] width 12 height 12
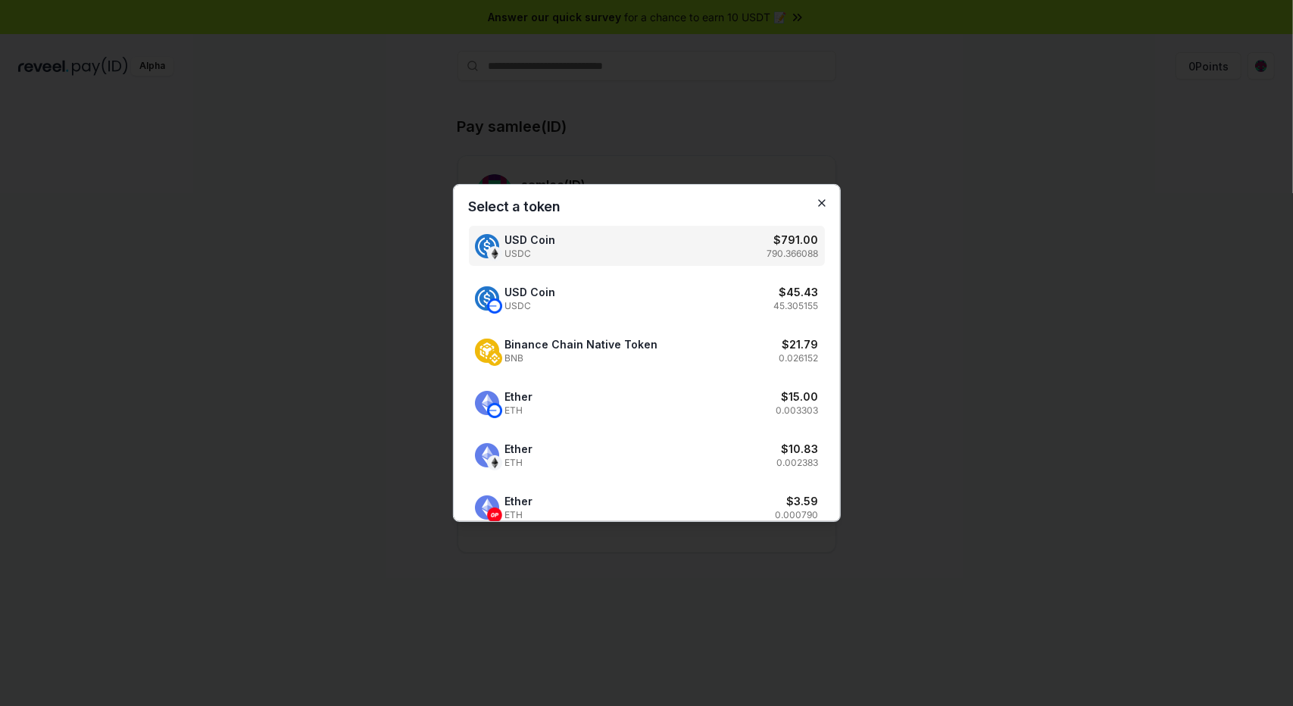
click at [816, 202] on icon "button" at bounding box center [822, 203] width 12 height 12
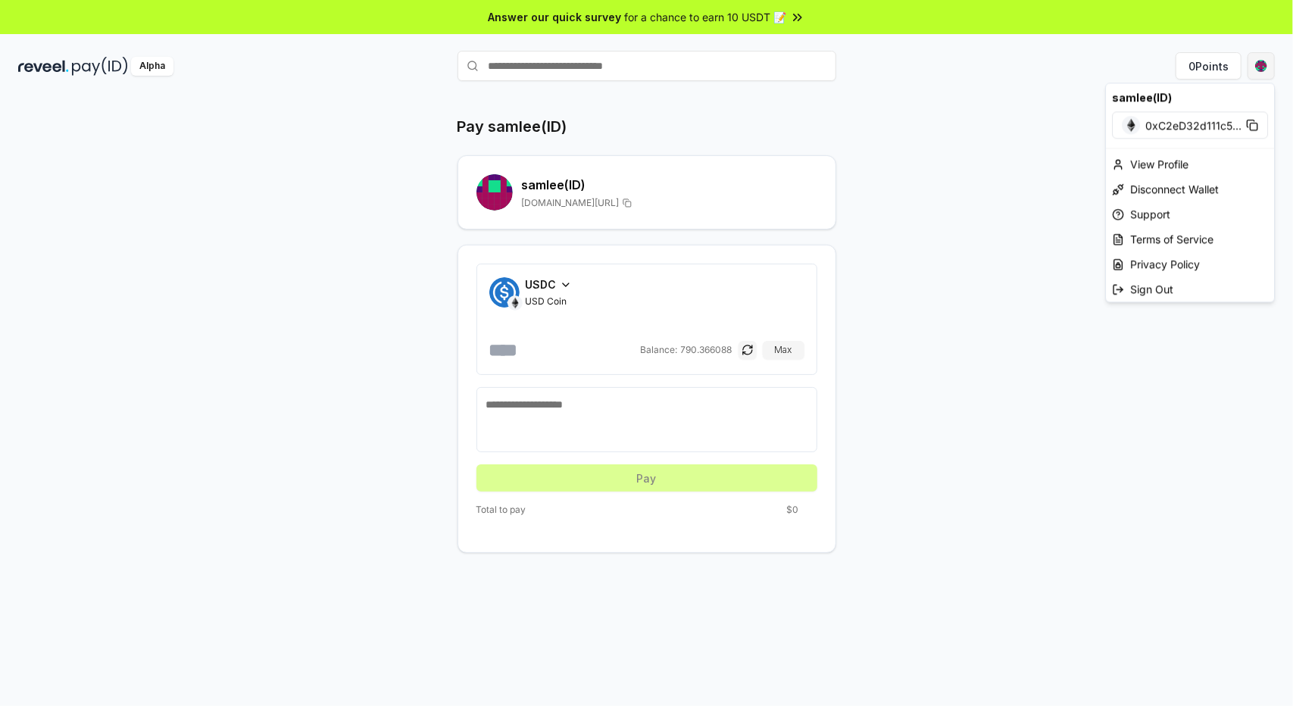
click at [1271, 60] on html "Answer our quick survey for a chance to earn 10 USDT 📝 Alpha 0 Points Pay samle…" at bounding box center [646, 353] width 1293 height 706
click at [1168, 187] on div "Disconnect Wallet" at bounding box center [1190, 188] width 168 height 25
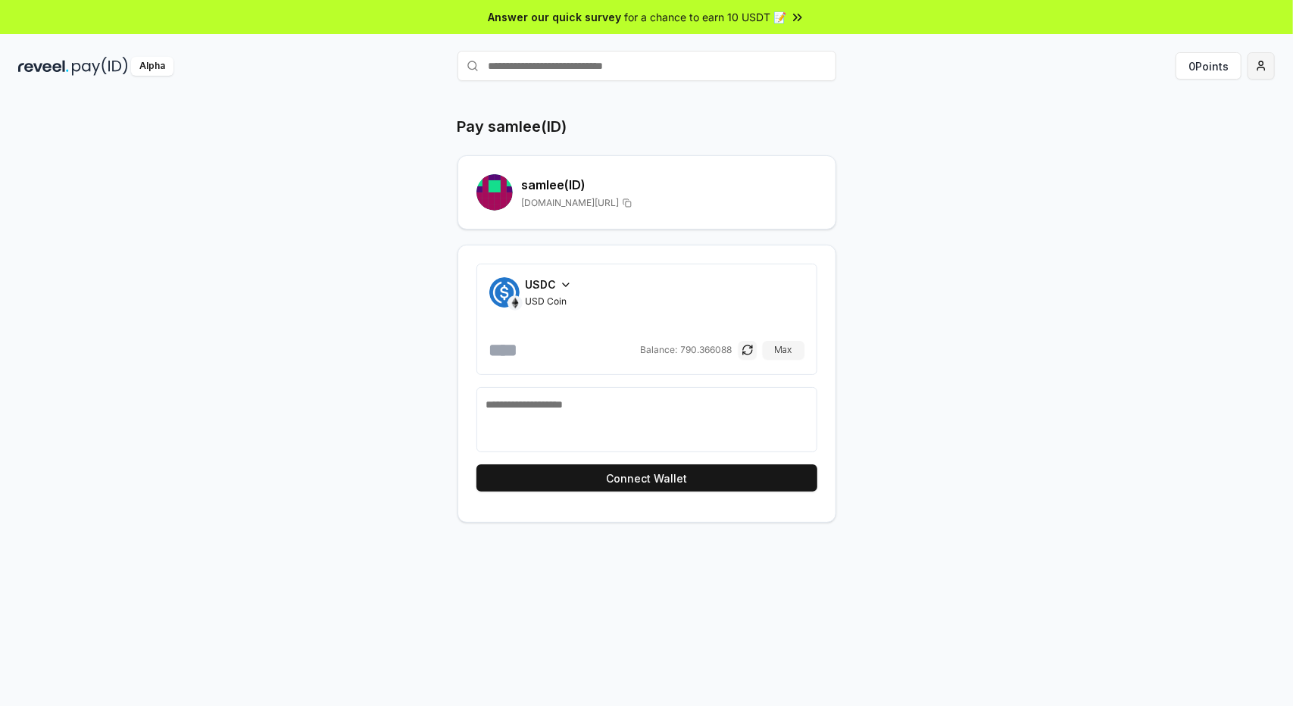
click at [1263, 67] on html "Answer our quick survey for a chance to earn 10 USDT 📝 Alpha 0 Points Pay samle…" at bounding box center [646, 353] width 1293 height 706
click at [942, 362] on html "Answer our quick survey for a chance to earn 10 USDT 📝 Alpha 0 Points Pay samle…" at bounding box center [646, 353] width 1293 height 706
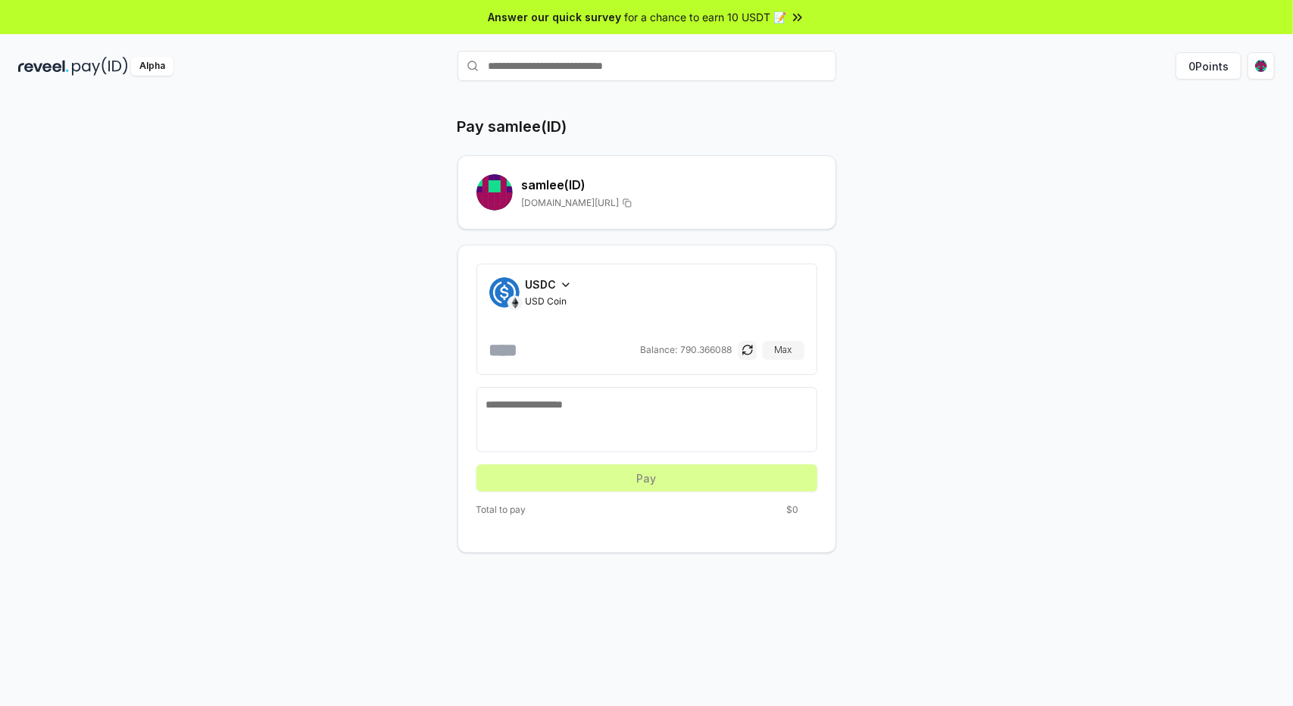
click at [560, 279] on icon at bounding box center [566, 285] width 12 height 12
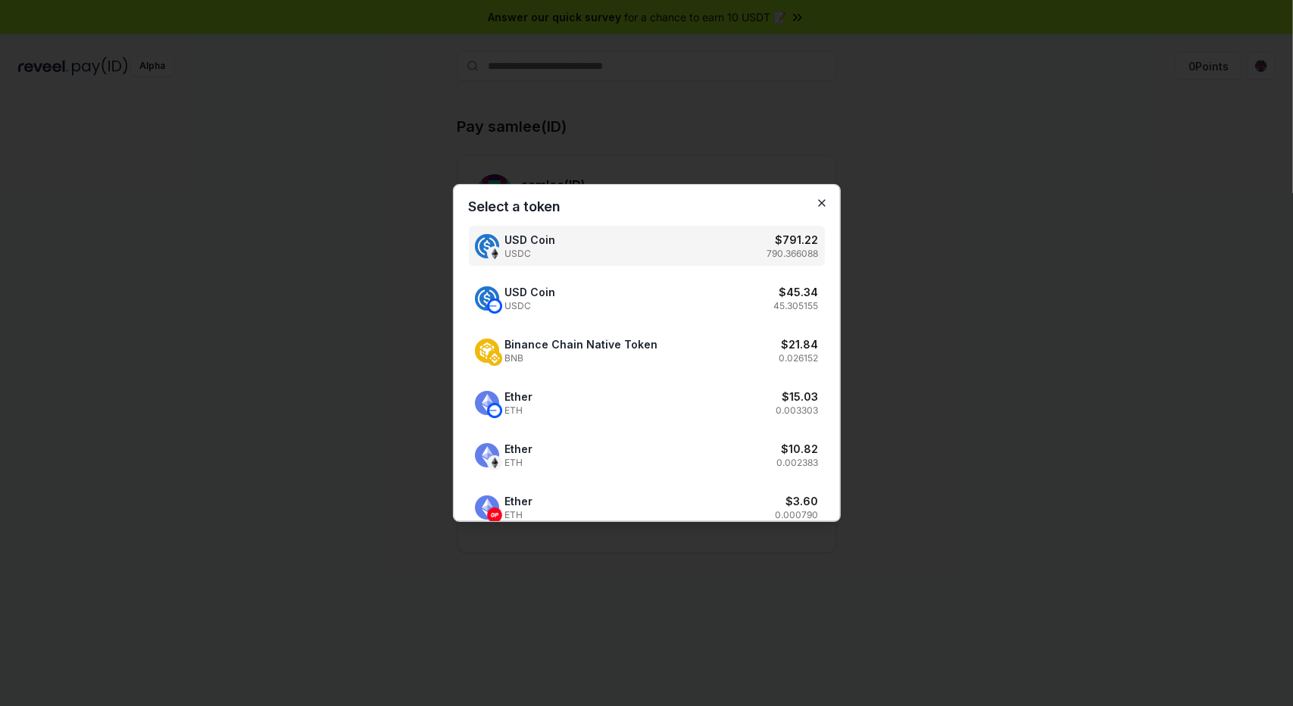
click at [819, 200] on icon "button" at bounding box center [822, 203] width 6 height 6
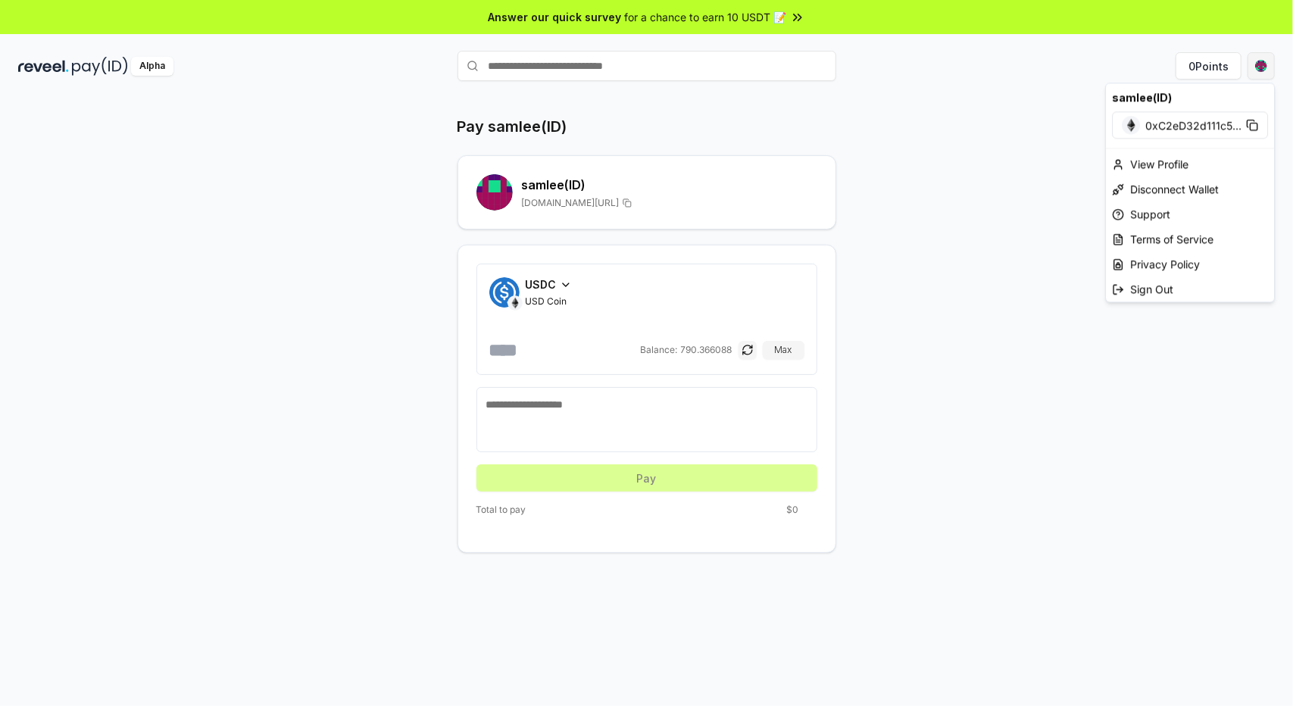
click at [1264, 66] on html "Answer our quick survey for a chance to earn 10 USDT 📝 Alpha 0 Points Pay samle…" at bounding box center [646, 353] width 1293 height 706
click at [1144, 192] on div "Disconnect Wallet" at bounding box center [1190, 188] width 168 height 25
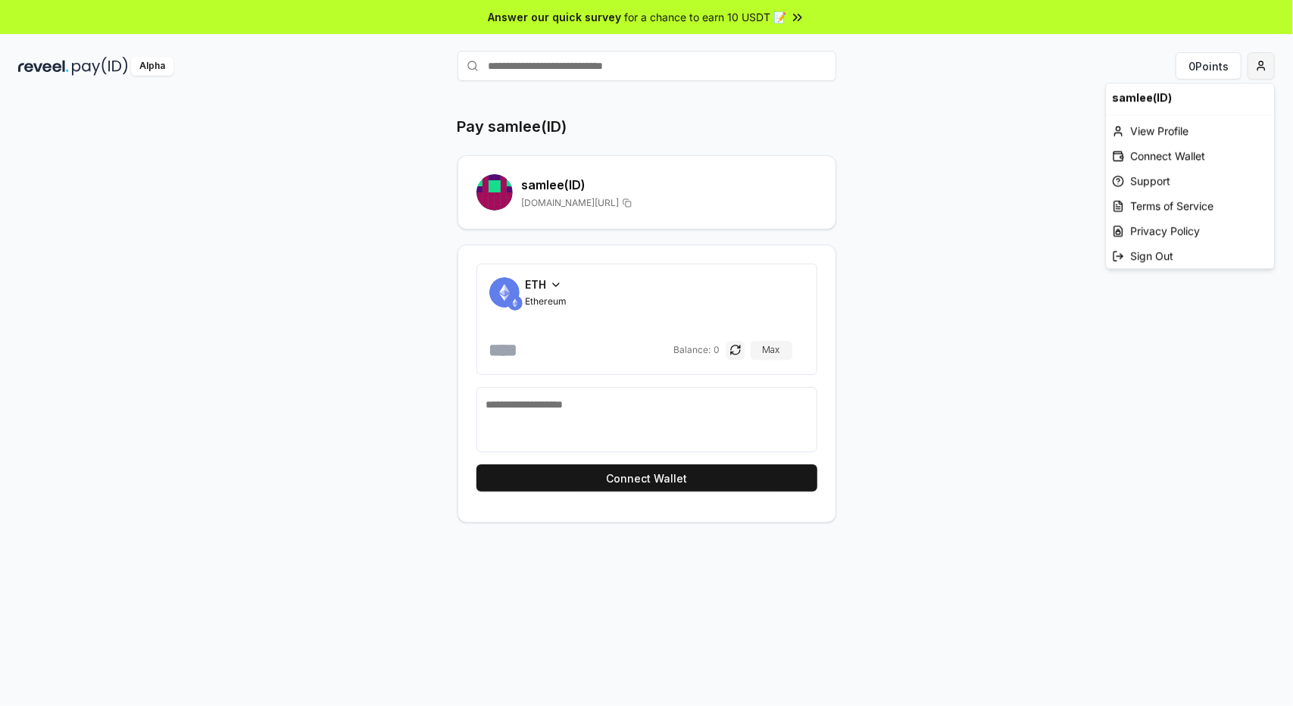
click at [1014, 64] on html "Answer our quick survey for a chance to earn 10 USDT 📝 Alpha 0 Points Pay samle…" at bounding box center [646, 353] width 1293 height 706
click at [1014, 130] on div "View Profile" at bounding box center [1190, 130] width 168 height 25
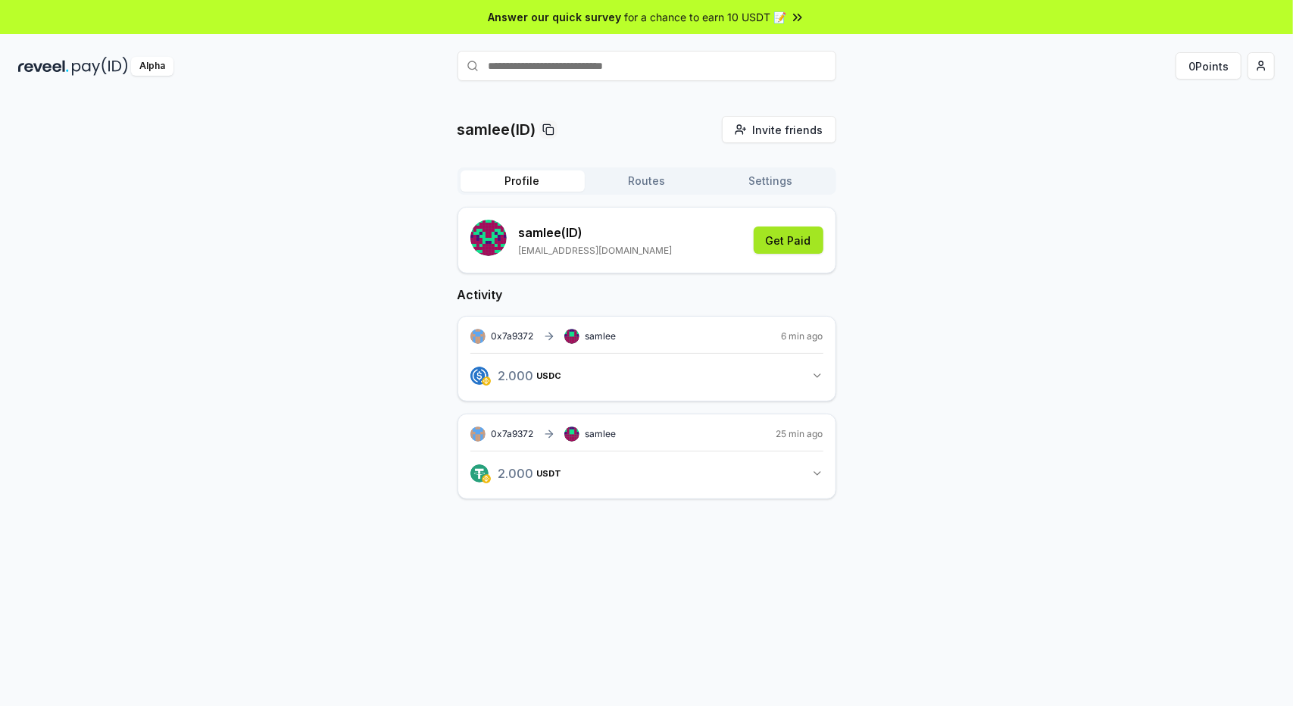
click at [795, 239] on button "Get Paid" at bounding box center [789, 239] width 70 height 27
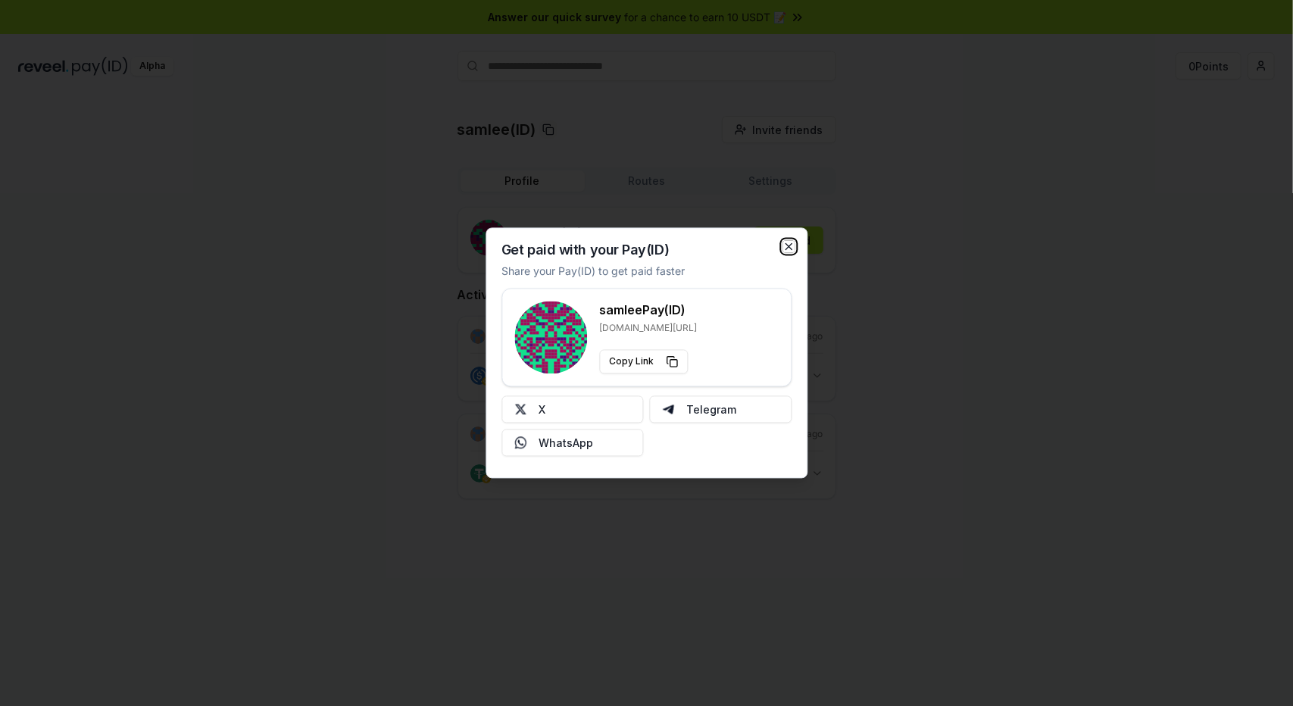
click at [792, 244] on icon "button" at bounding box center [789, 247] width 6 height 6
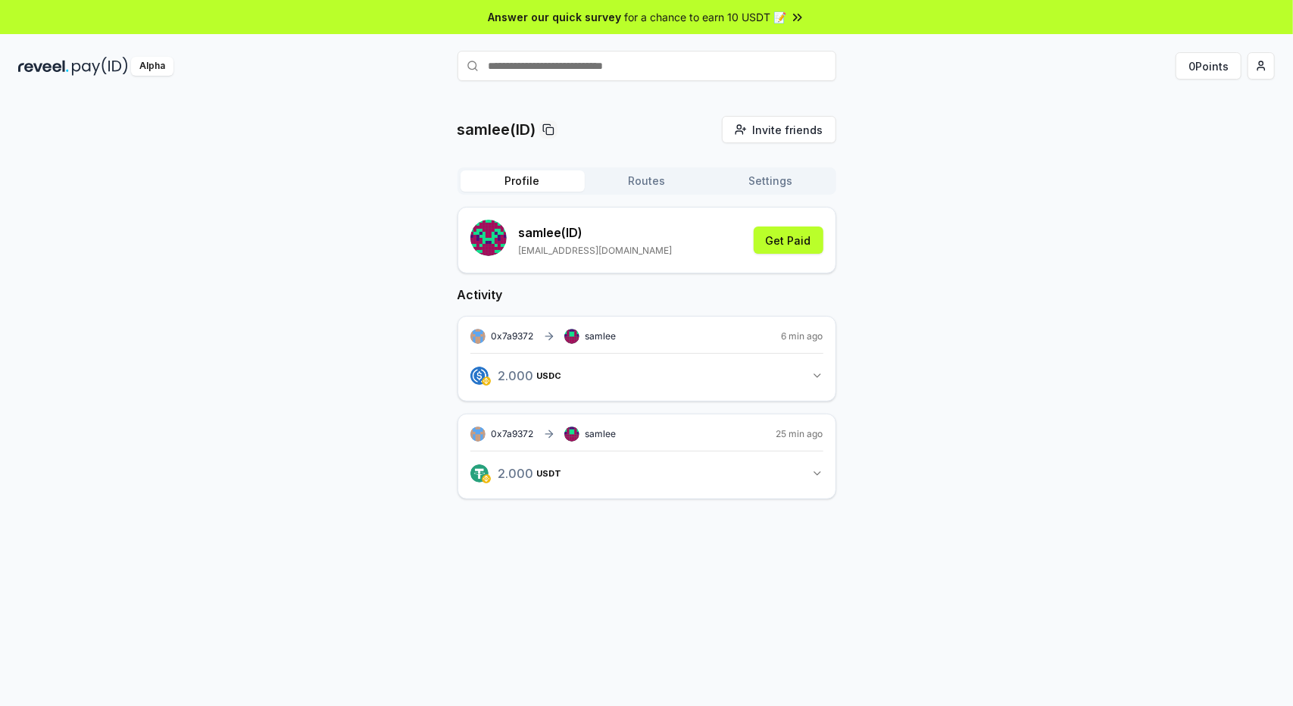
click at [554, 63] on input "text" at bounding box center [647, 66] width 379 height 30
paste input "**********"
type input "**********"
click at [351, 289] on div "samlee(ID) Invite friends Invite Profile Routes Settings samlee (ID) lidshan@gm…" at bounding box center [646, 320] width 1257 height 408
click at [527, 182] on button "Profile" at bounding box center [523, 180] width 124 height 21
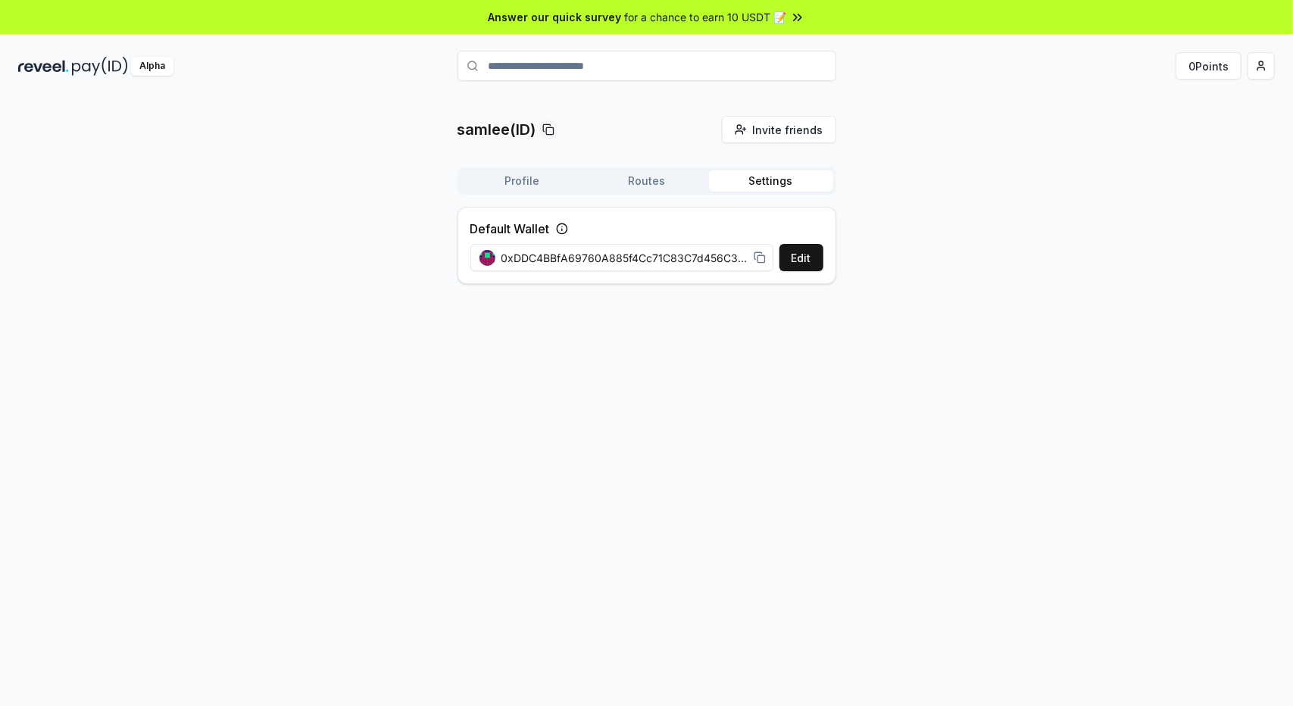
click at [771, 183] on button "Settings" at bounding box center [771, 180] width 124 height 21
click at [806, 261] on button "Edit" at bounding box center [801, 257] width 44 height 27
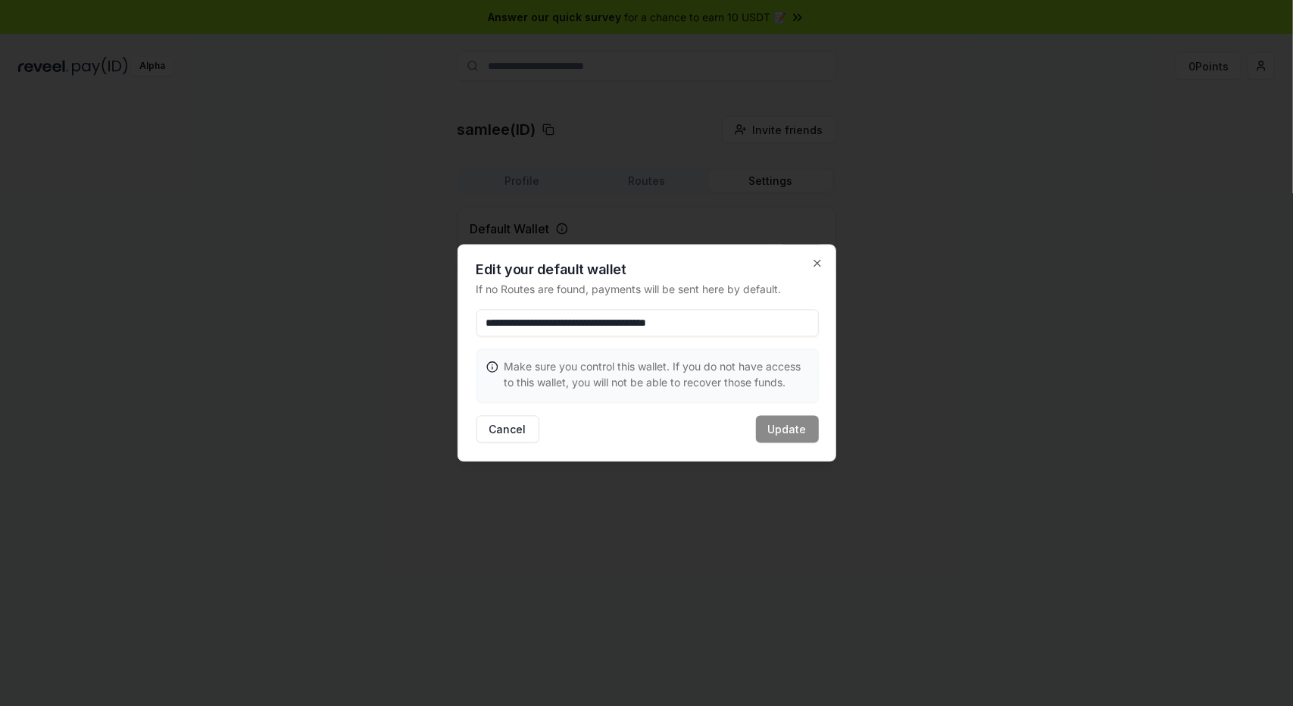
click at [824, 264] on div "**********" at bounding box center [647, 353] width 379 height 217
click at [817, 258] on icon "button" at bounding box center [817, 264] width 12 height 12
